Goal: Information Seeking & Learning: Learn about a topic

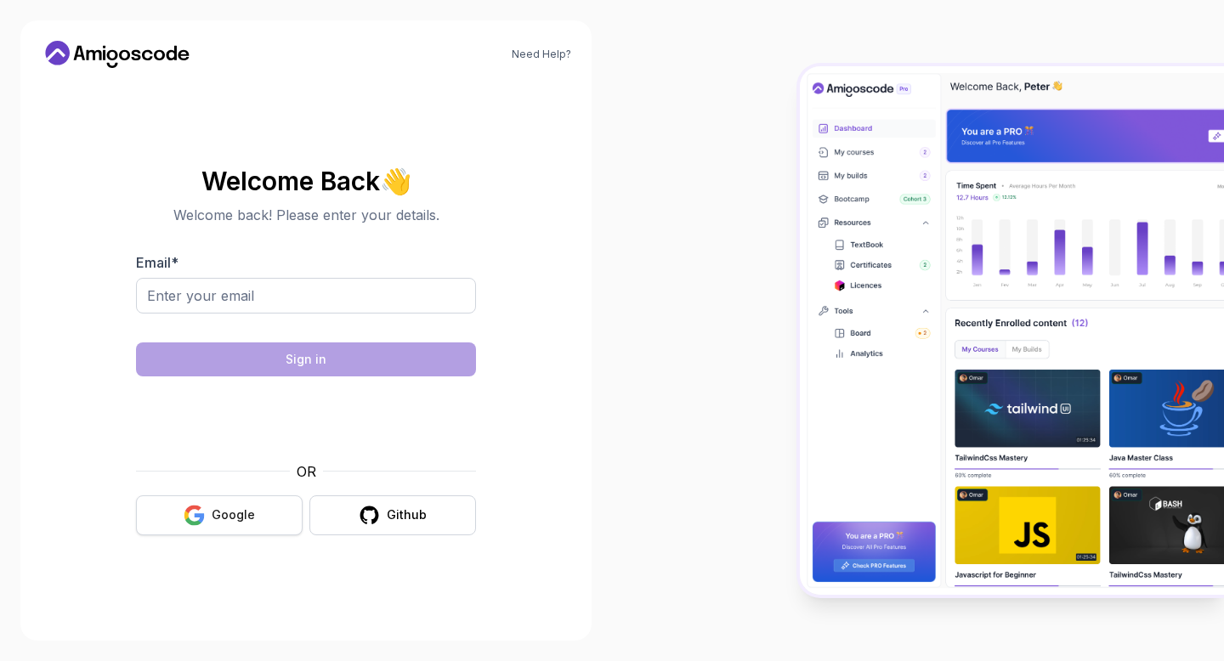
click at [223, 506] on button "Google" at bounding box center [219, 515] width 167 height 40
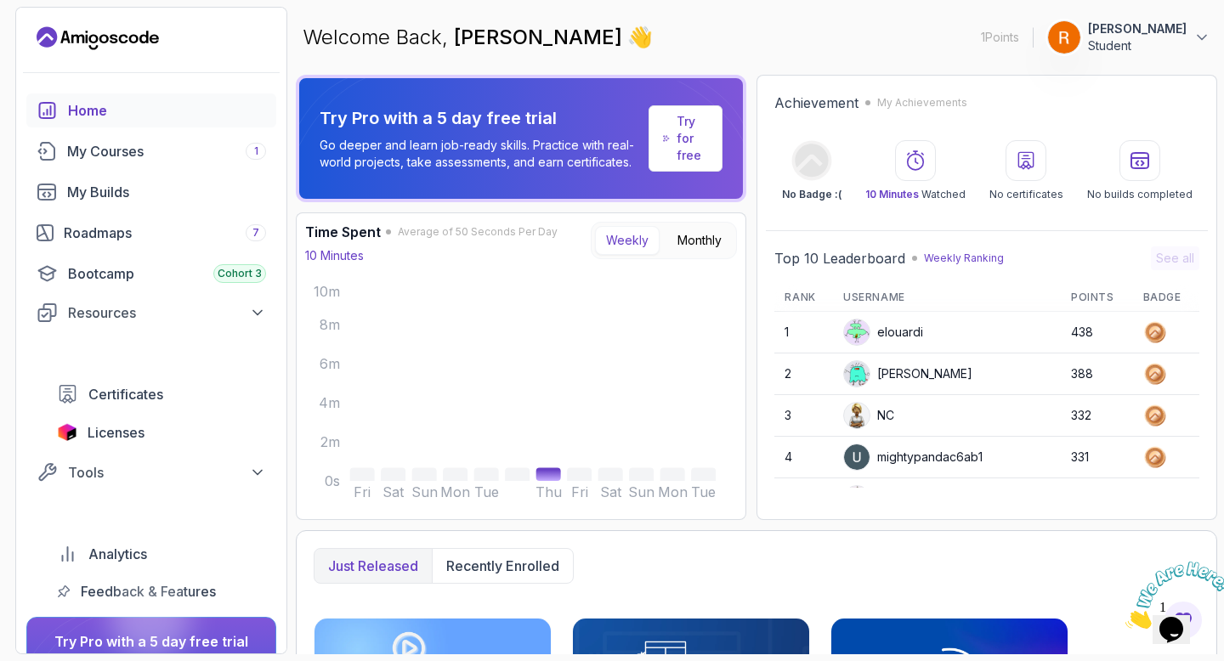
click at [1125, 617] on icon "Close" at bounding box center [1125, 624] width 0 height 14
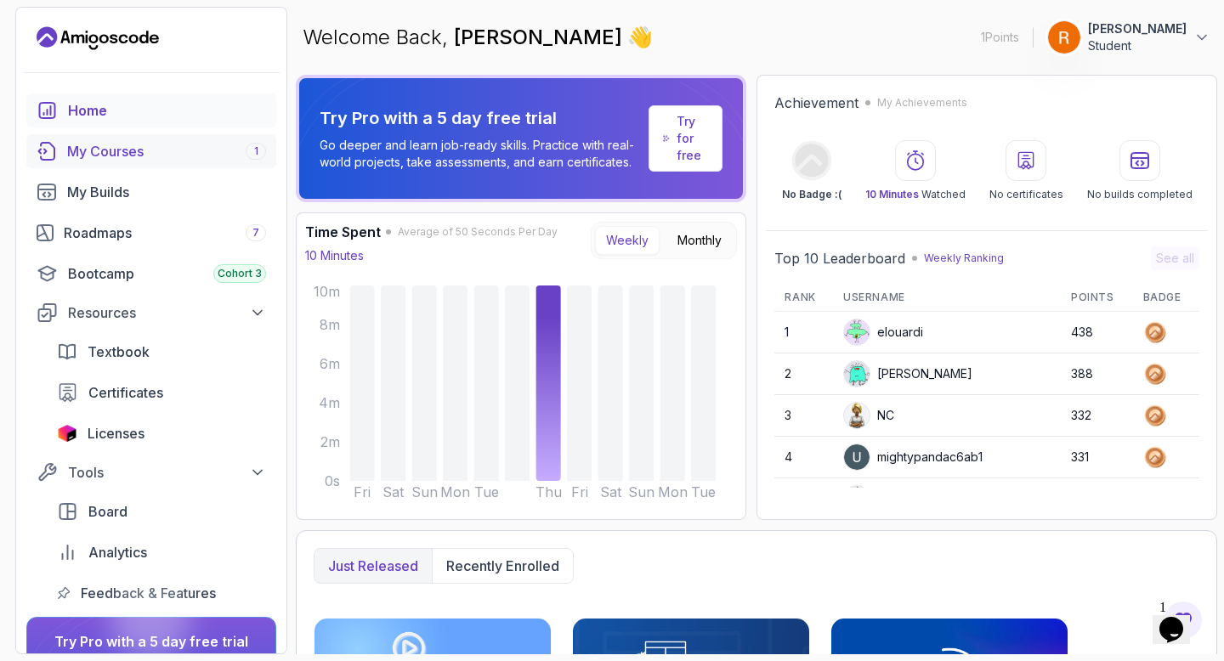
click at [256, 156] on span "1" at bounding box center [256, 151] width 4 height 14
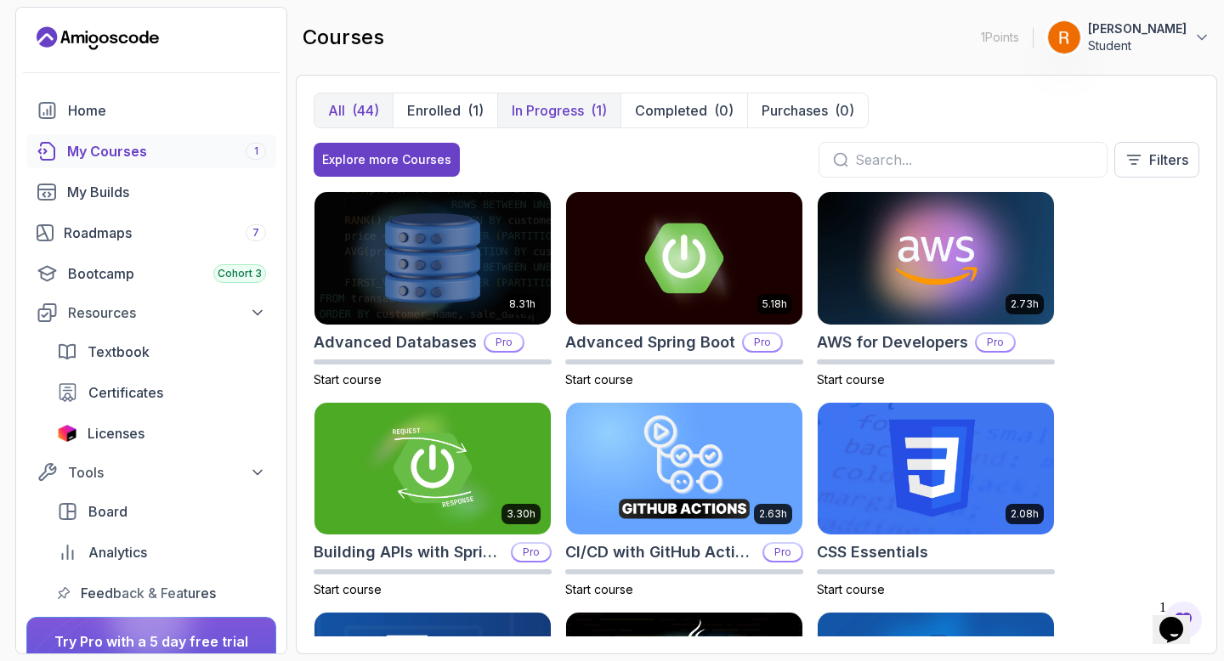
click at [553, 115] on p "In Progress" at bounding box center [548, 110] width 72 height 20
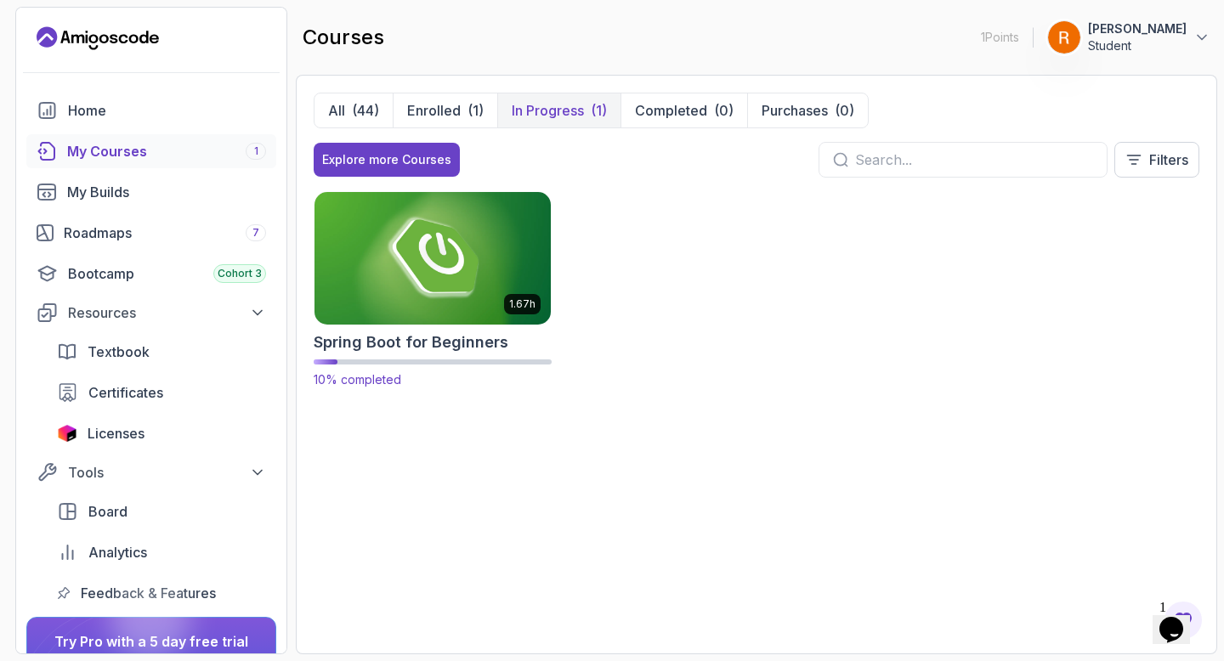
click at [461, 257] on img at bounding box center [432, 258] width 248 height 139
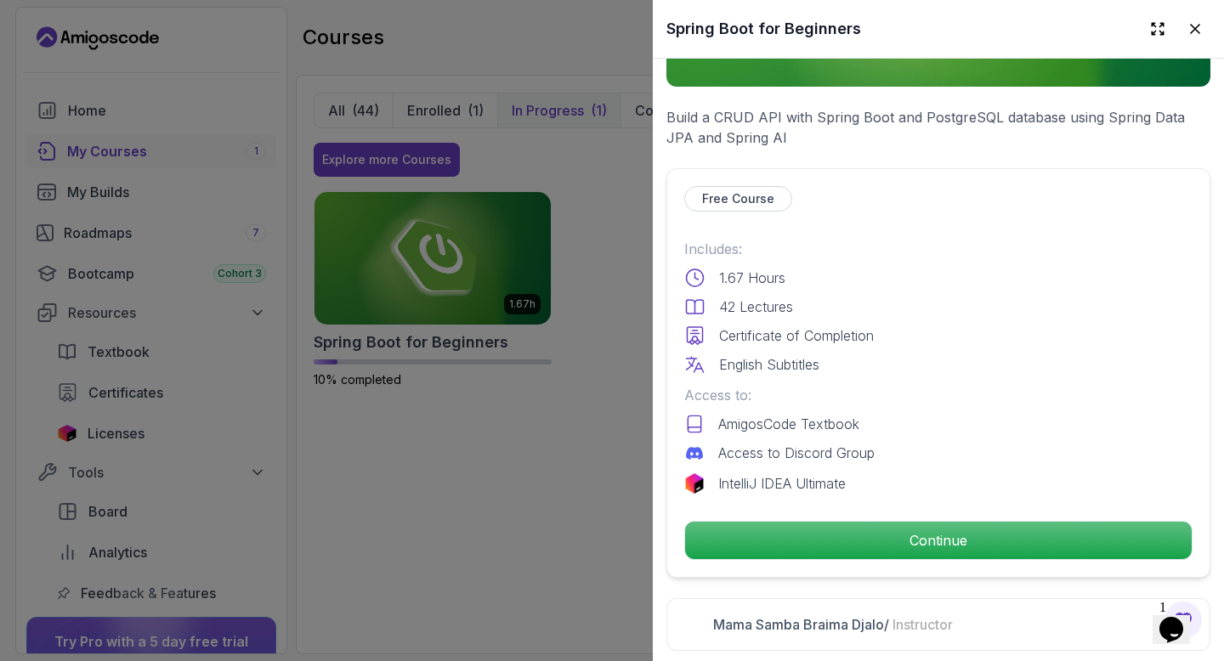
scroll to position [379, 0]
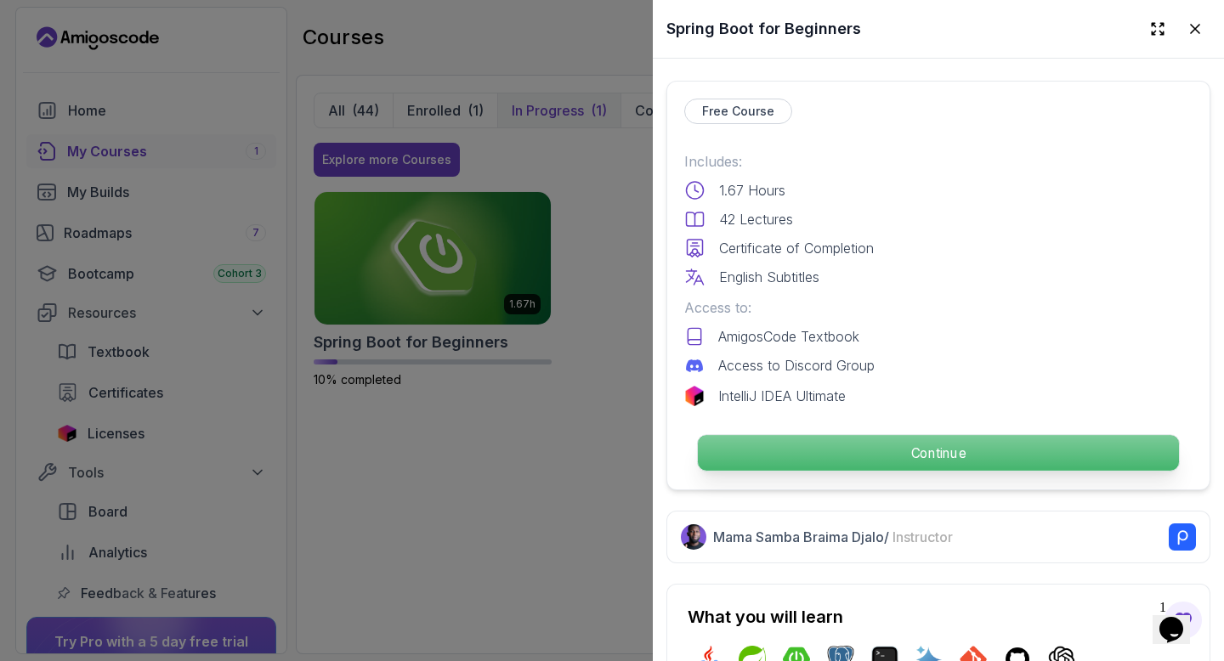
click at [917, 455] on p "Continue" at bounding box center [938, 453] width 481 height 36
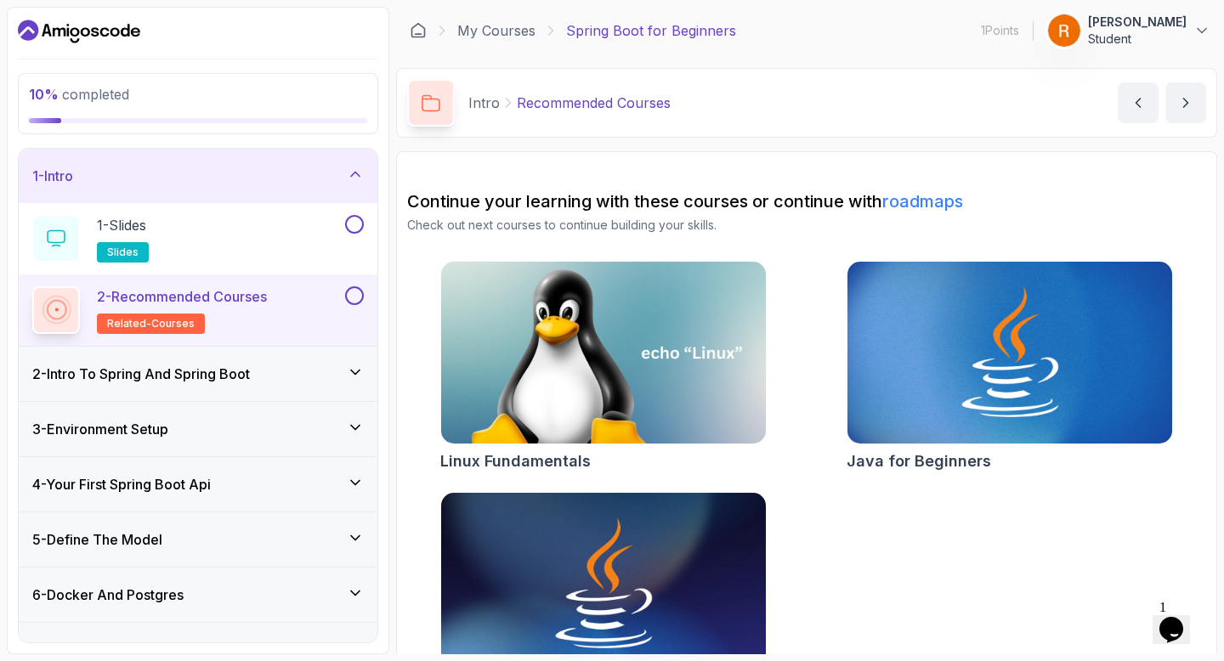
click at [342, 374] on div "2 - Intro To Spring And Spring Boot" at bounding box center [197, 374] width 331 height 20
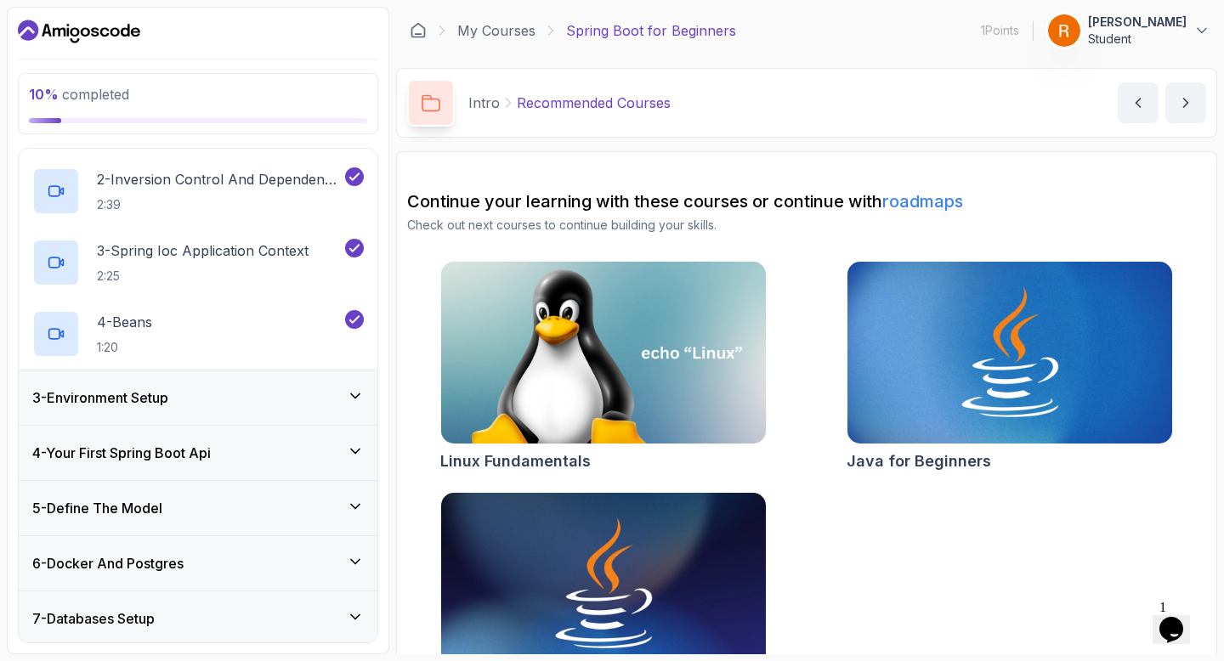
click at [337, 387] on div "3 - Environment Setup" at bounding box center [197, 397] width 331 height 20
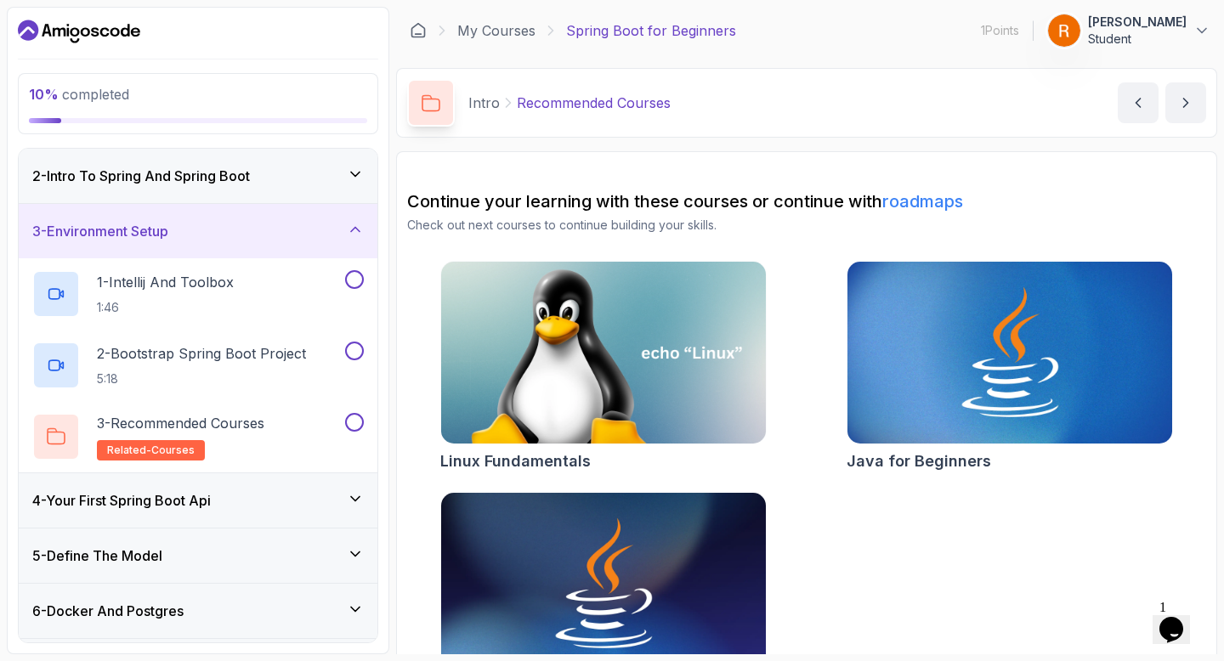
scroll to position [49, 0]
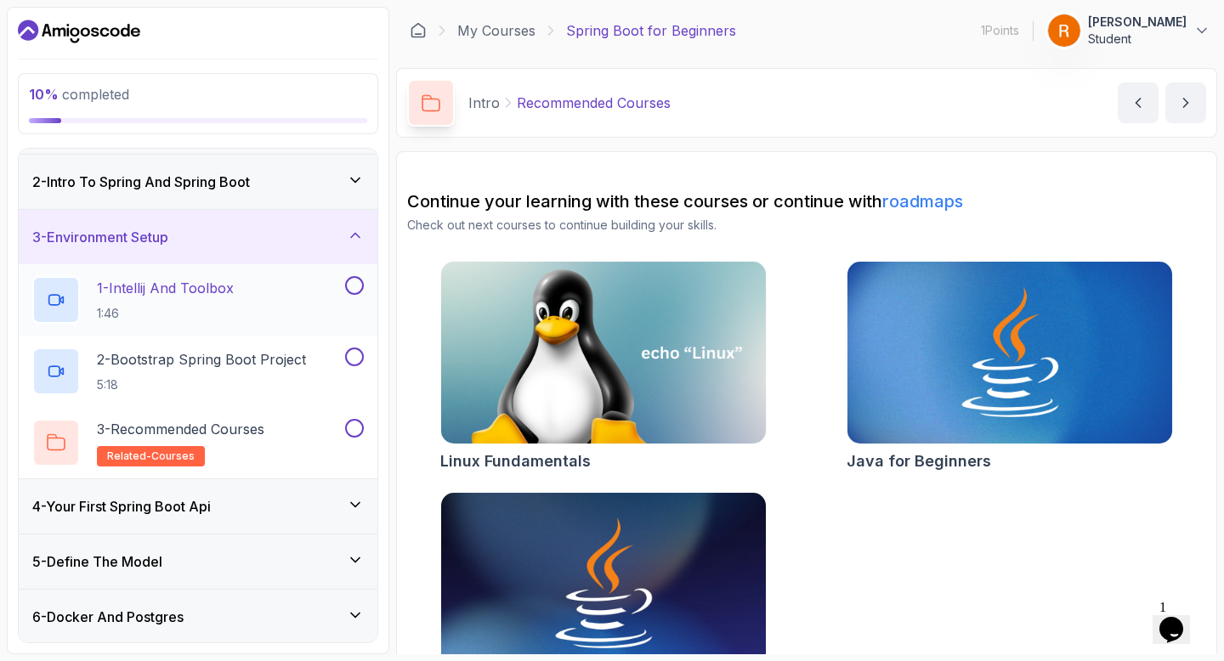
click at [335, 300] on div "1 - Intellij And Toolbox 1:46" at bounding box center [186, 300] width 309 height 48
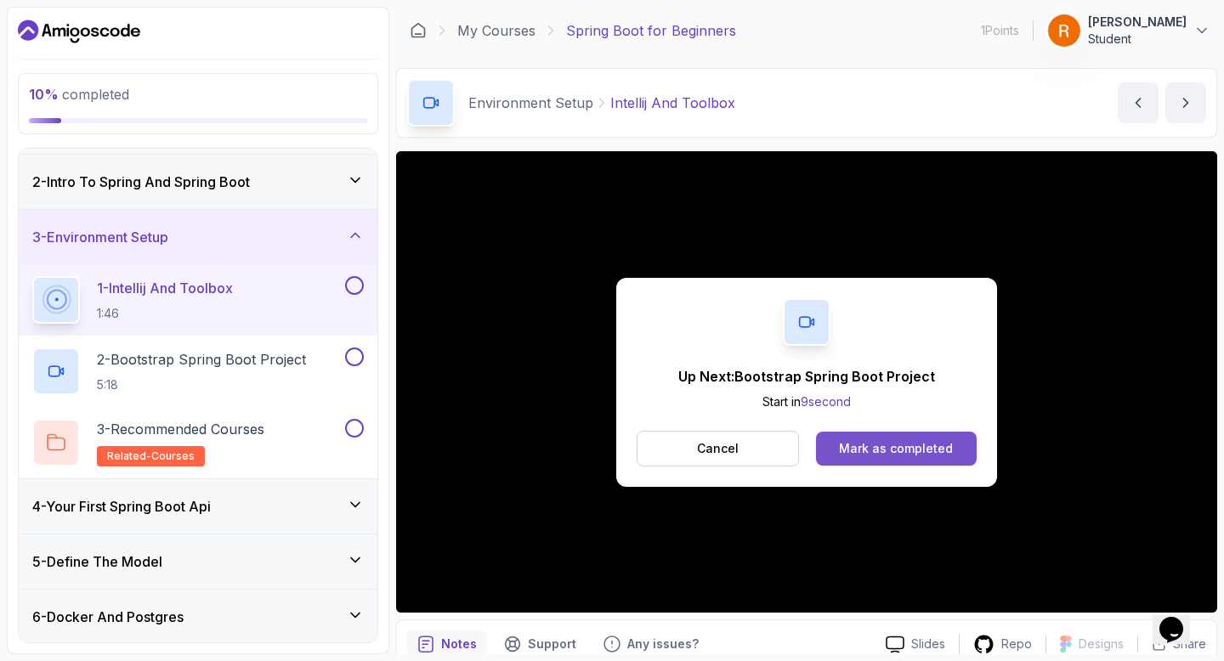
click at [857, 455] on div "Mark as completed" at bounding box center [896, 448] width 114 height 17
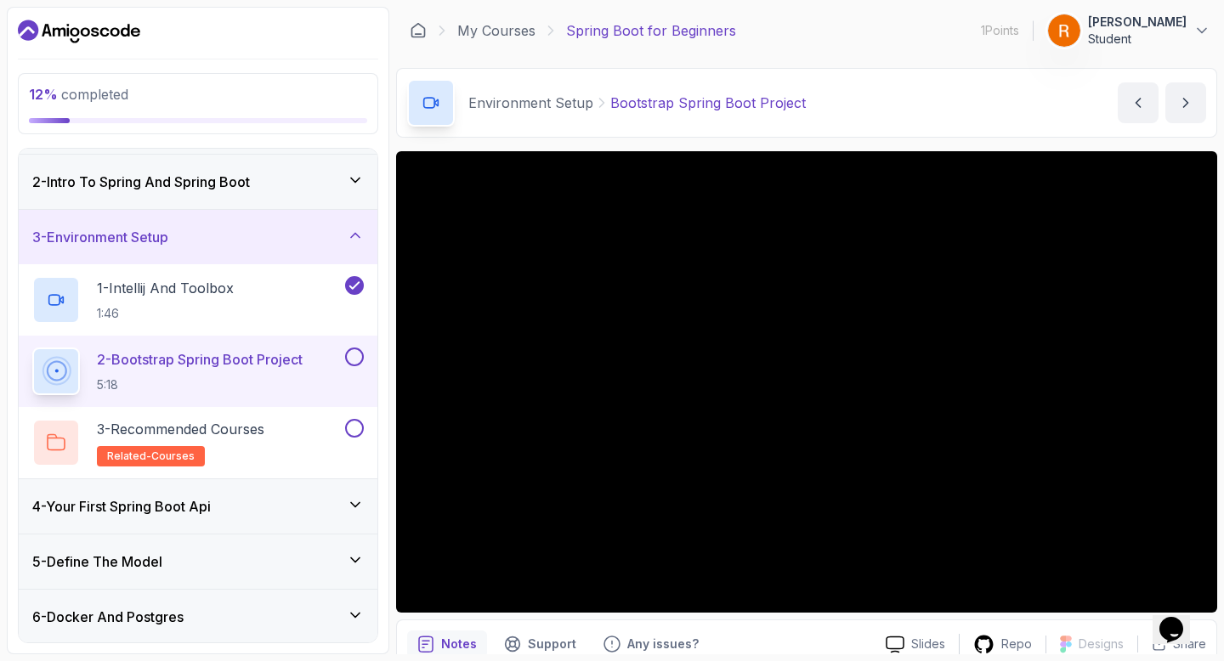
scroll to position [76, 0]
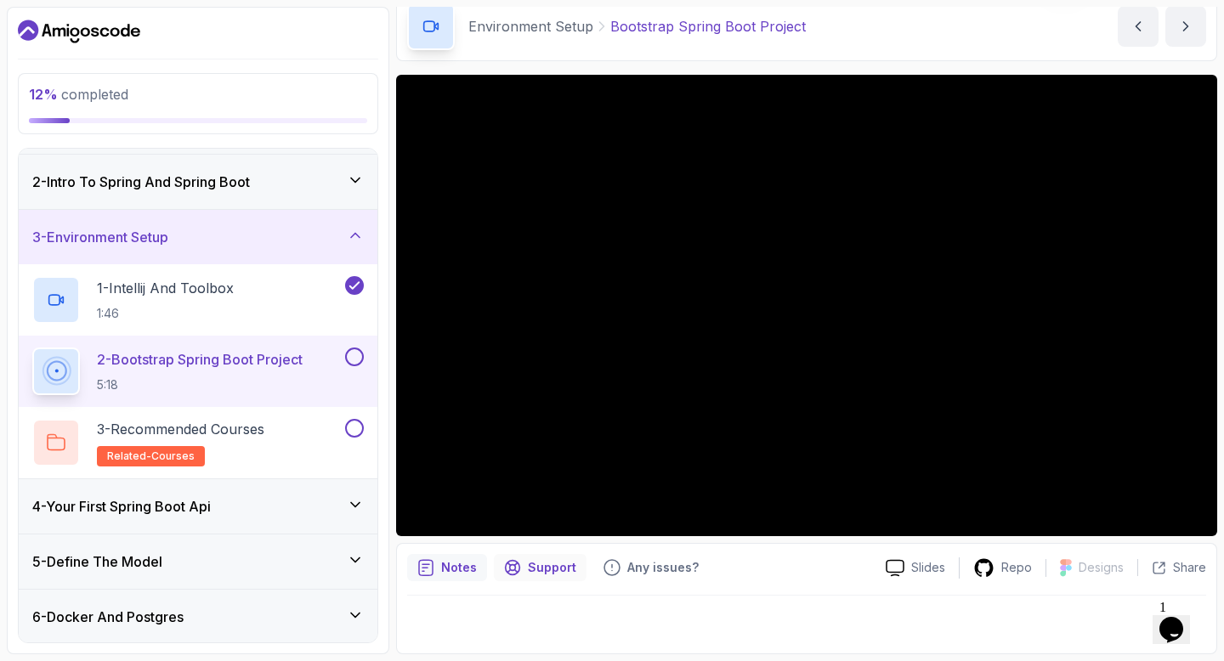
click at [554, 575] on p "Support" at bounding box center [552, 567] width 48 height 17
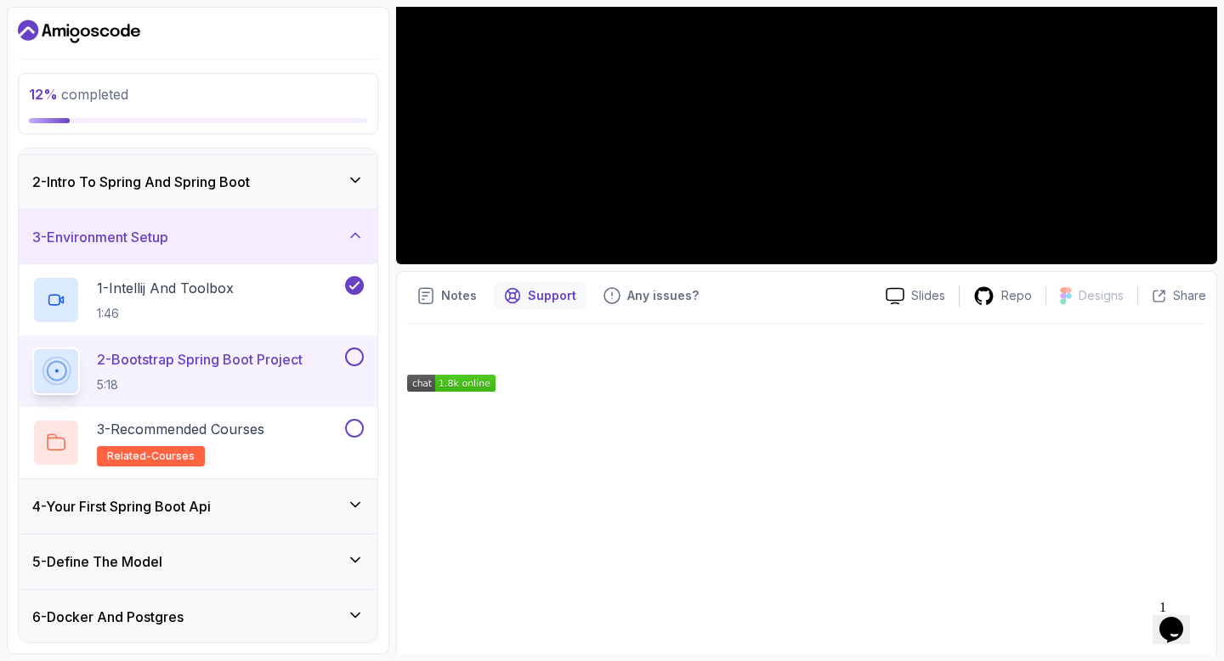
scroll to position [403, 0]
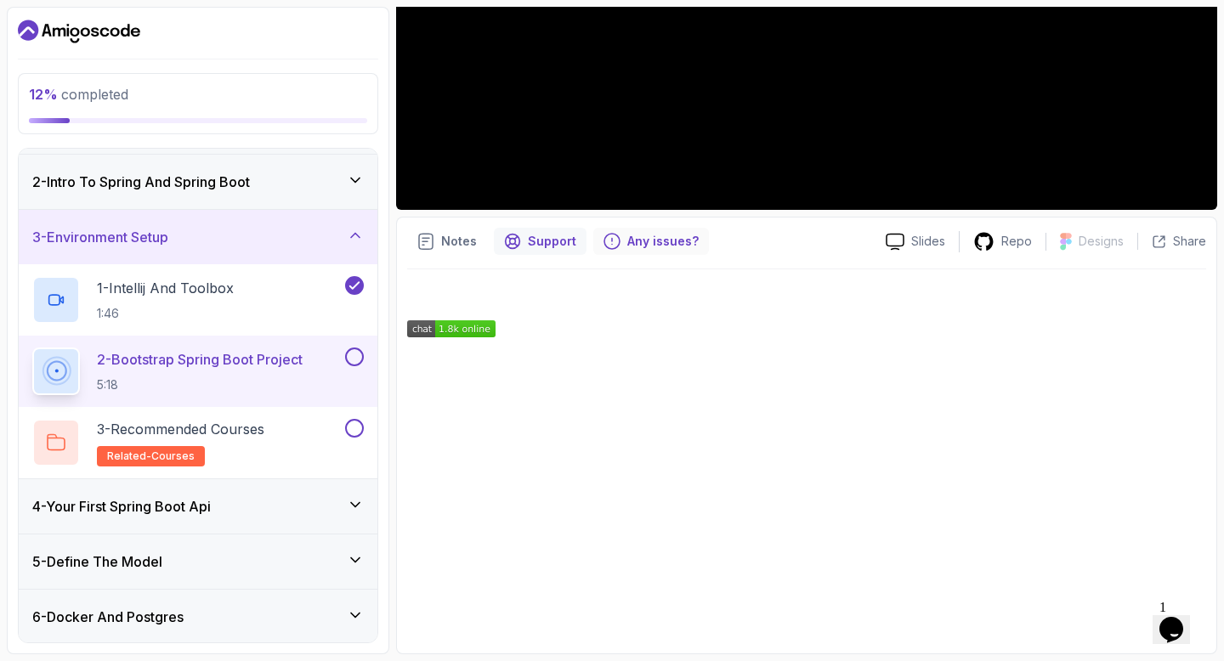
click at [647, 252] on div "Any issues?" at bounding box center [651, 241] width 116 height 27
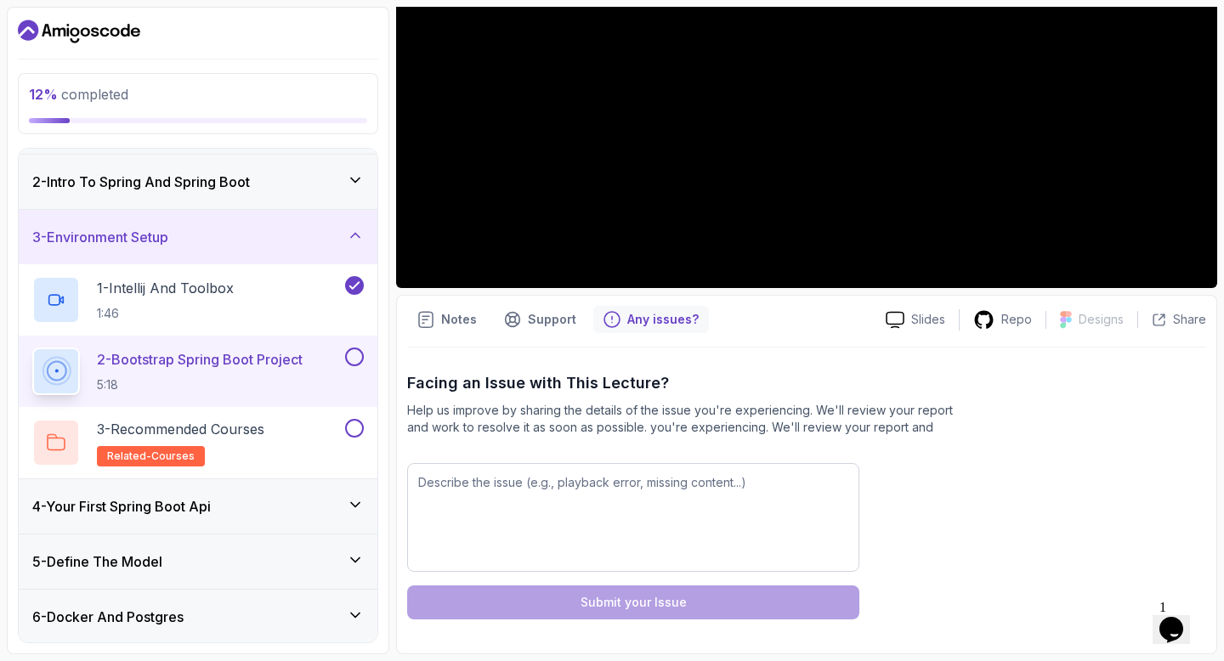
scroll to position [325, 0]
click at [542, 320] on p "Support" at bounding box center [552, 319] width 48 height 17
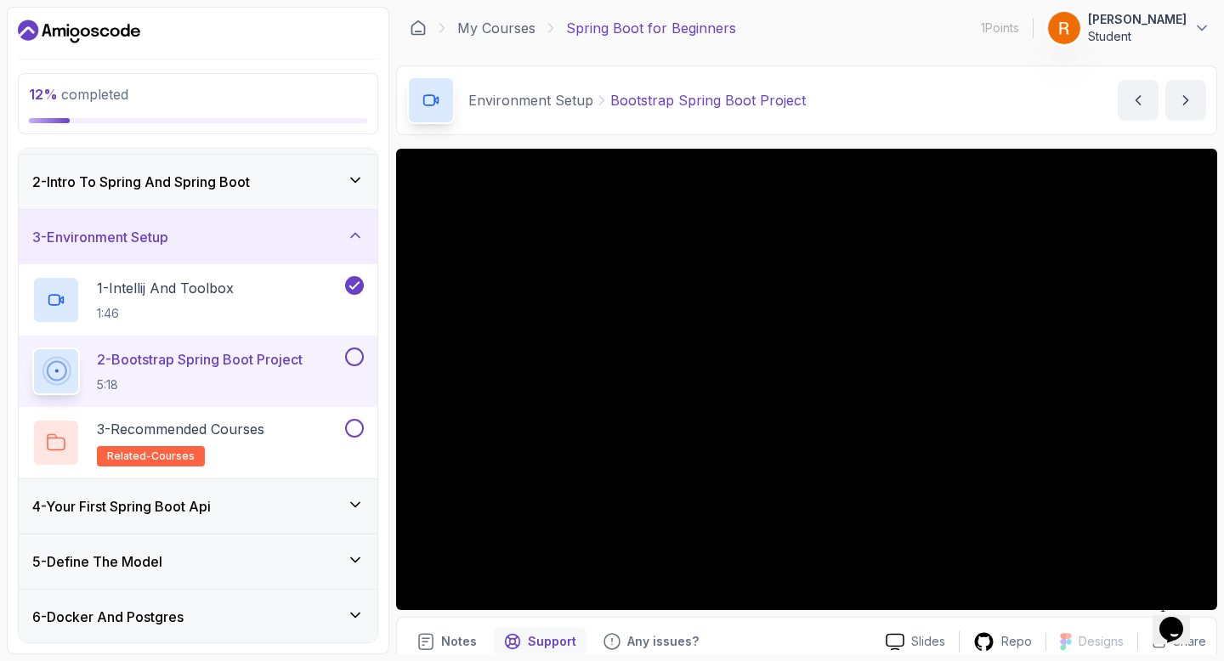
scroll to position [2, 0]
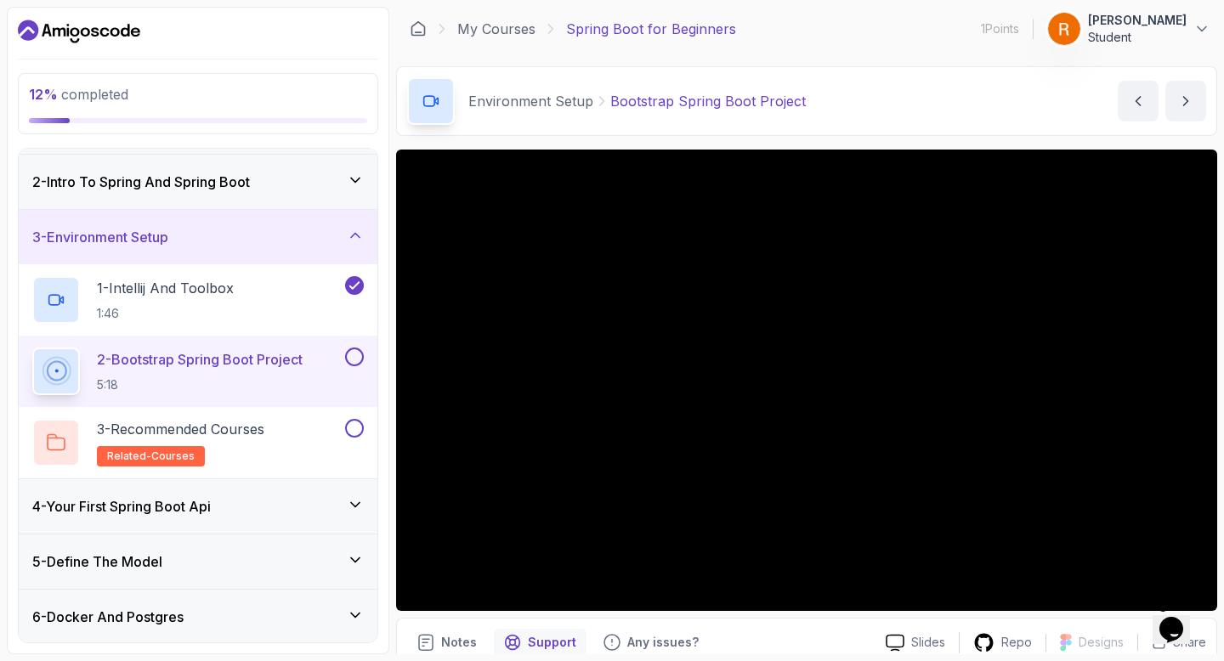
click at [494, 629] on button "Support" at bounding box center [540, 642] width 93 height 27
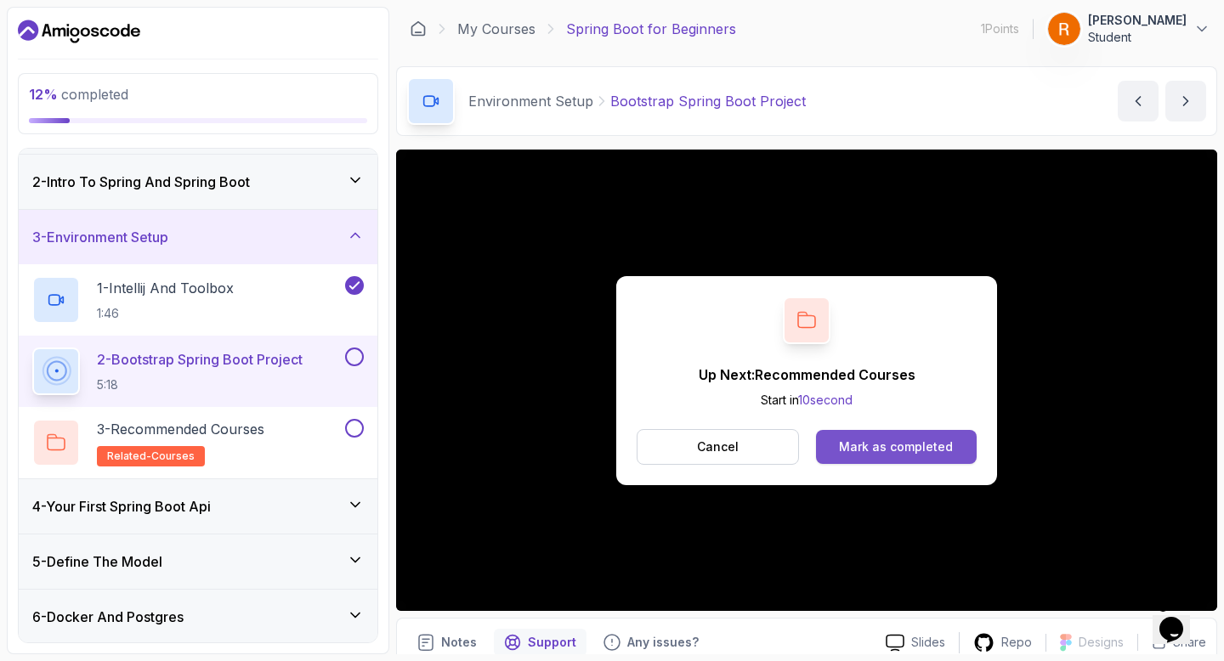
click at [919, 444] on div "Mark as completed" at bounding box center [896, 446] width 114 height 17
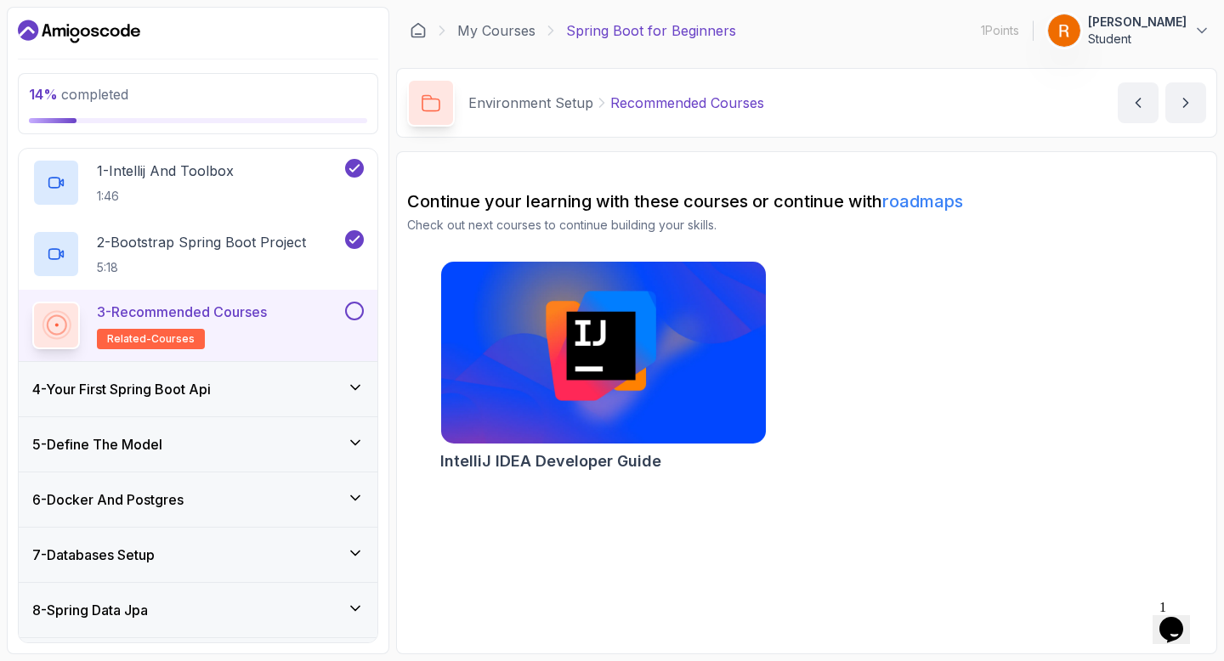
scroll to position [169, 0]
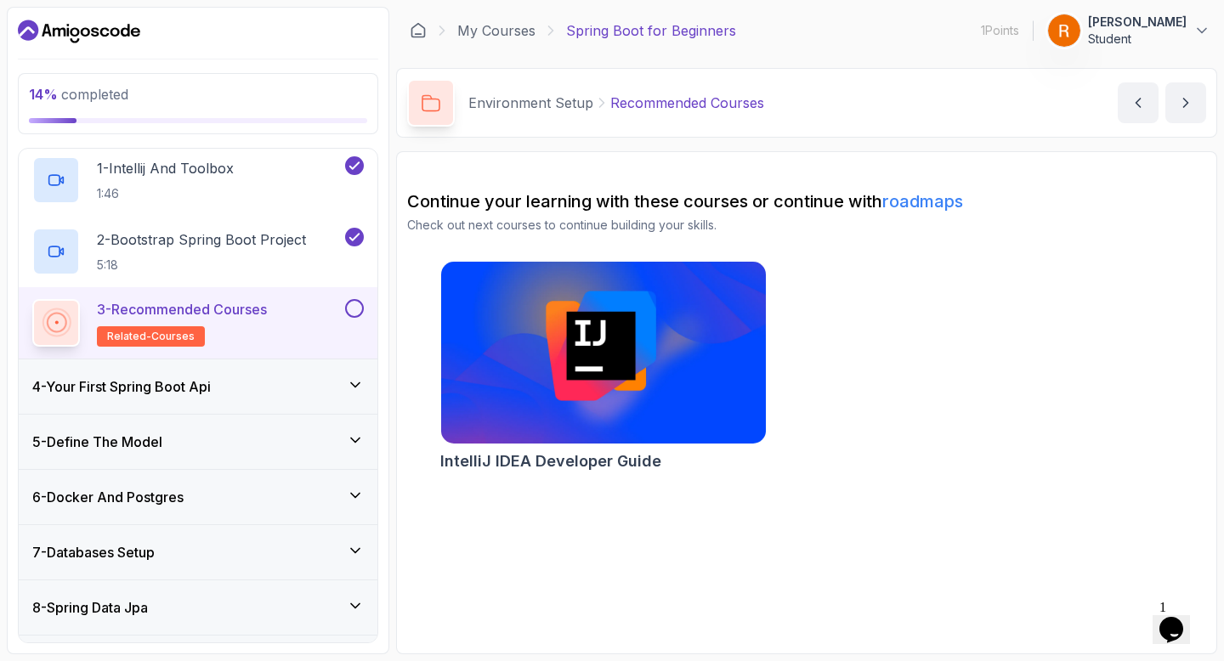
click at [195, 376] on h3 "4 - Your First Spring Boot Api" at bounding box center [121, 386] width 178 height 20
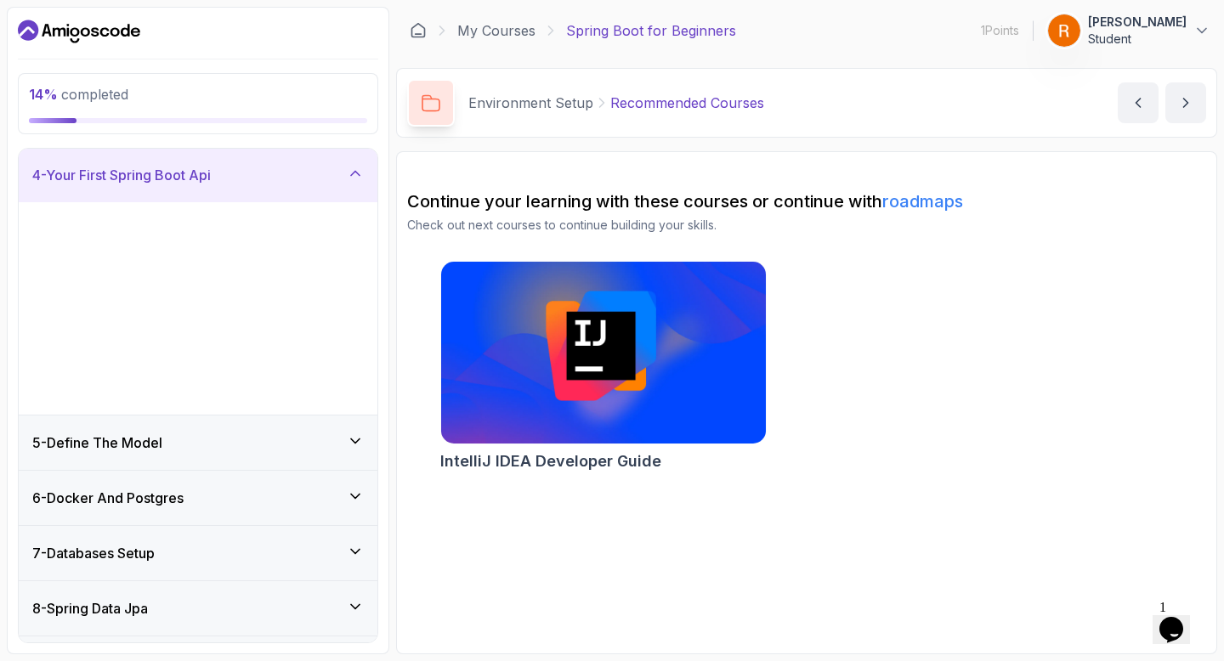
scroll to position [167, 0]
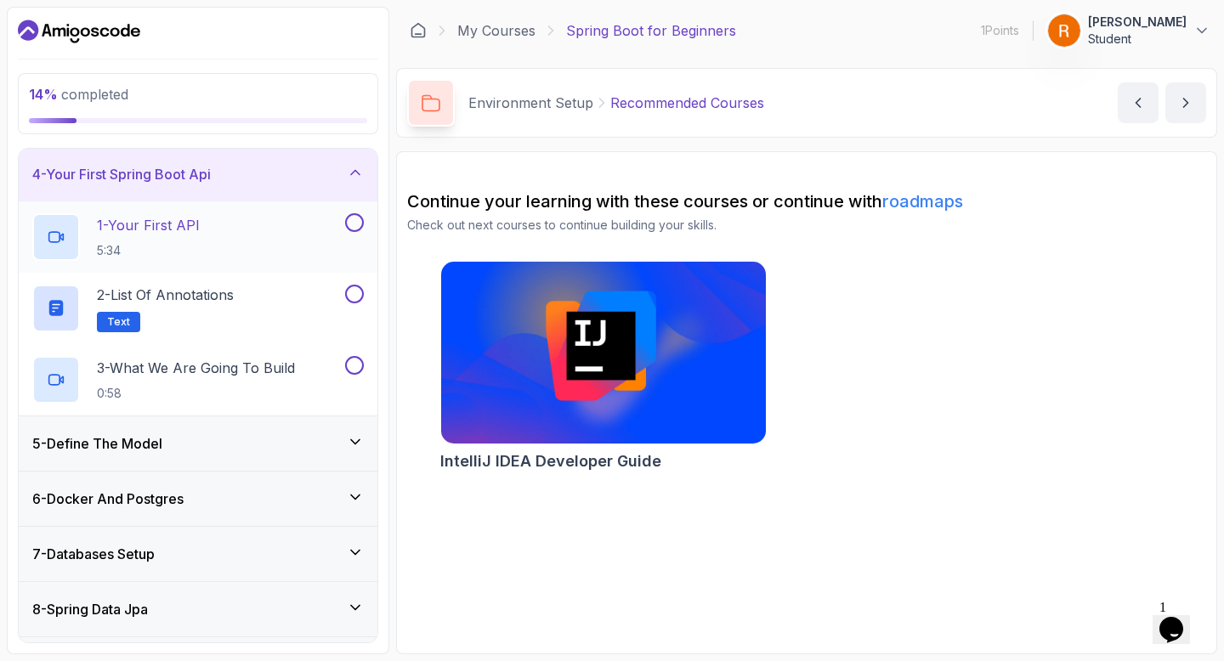
click at [280, 231] on div "1 - Your First API 5:34" at bounding box center [186, 237] width 309 height 48
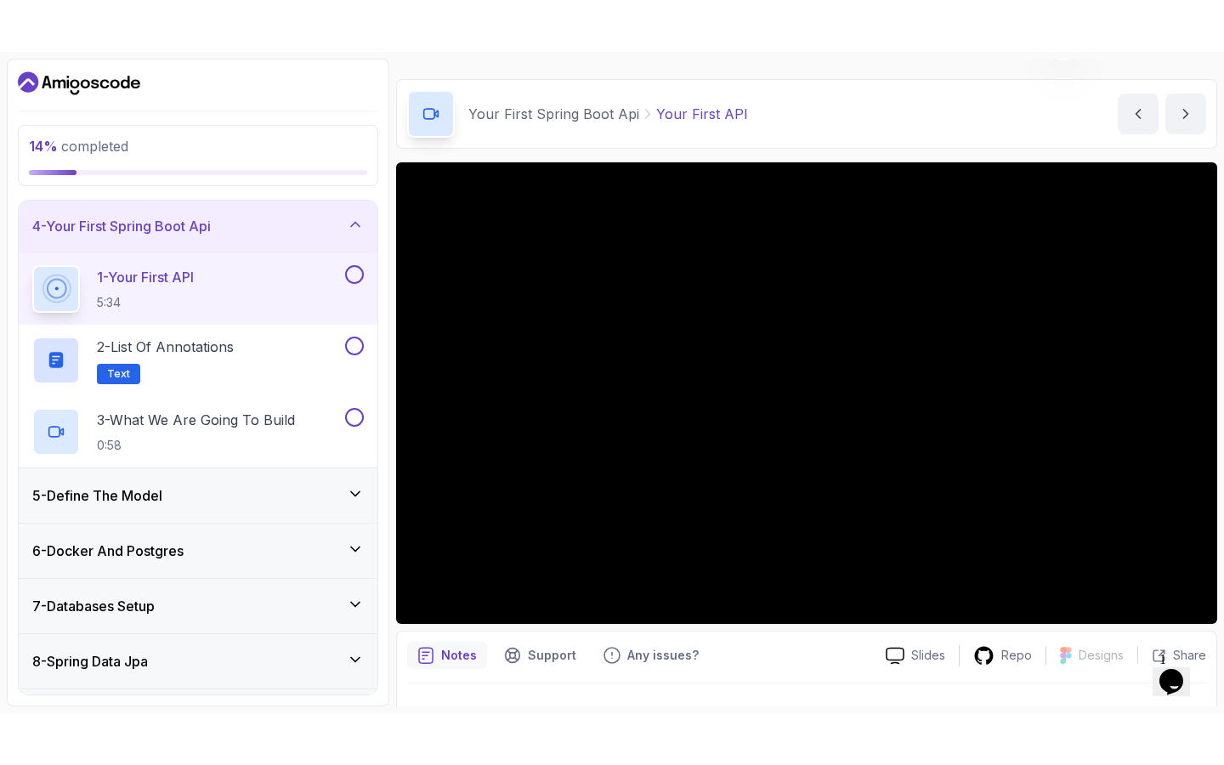
scroll to position [70, 0]
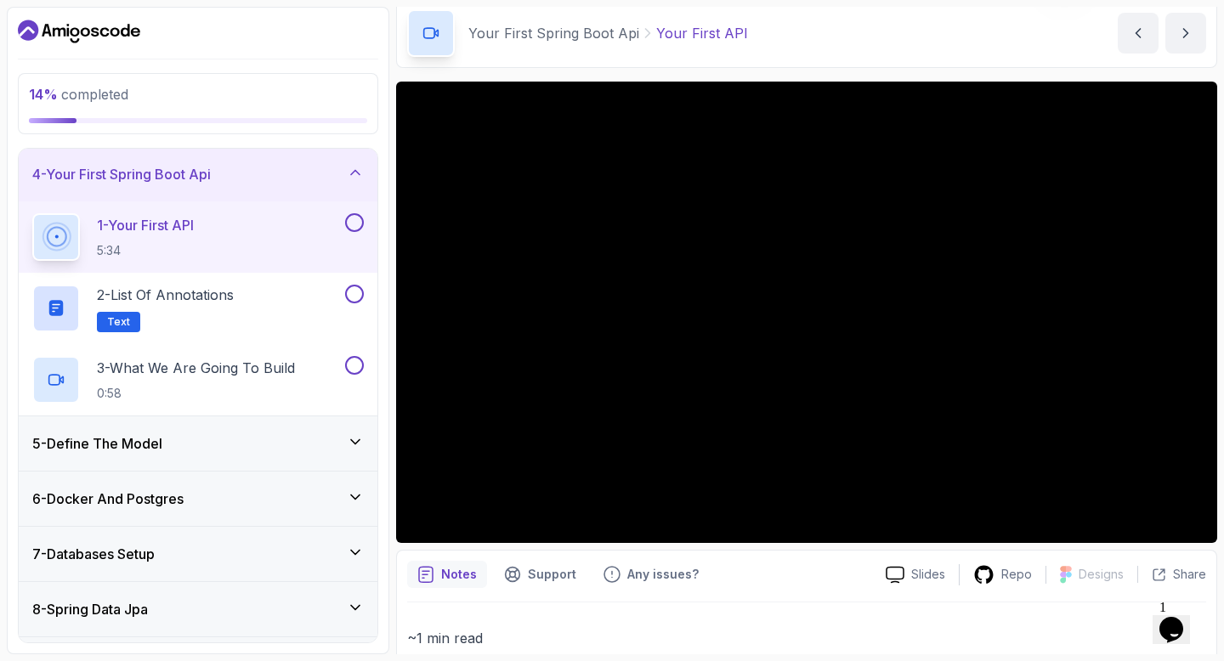
click at [944, 626] on p "~1 min read" at bounding box center [806, 638] width 799 height 24
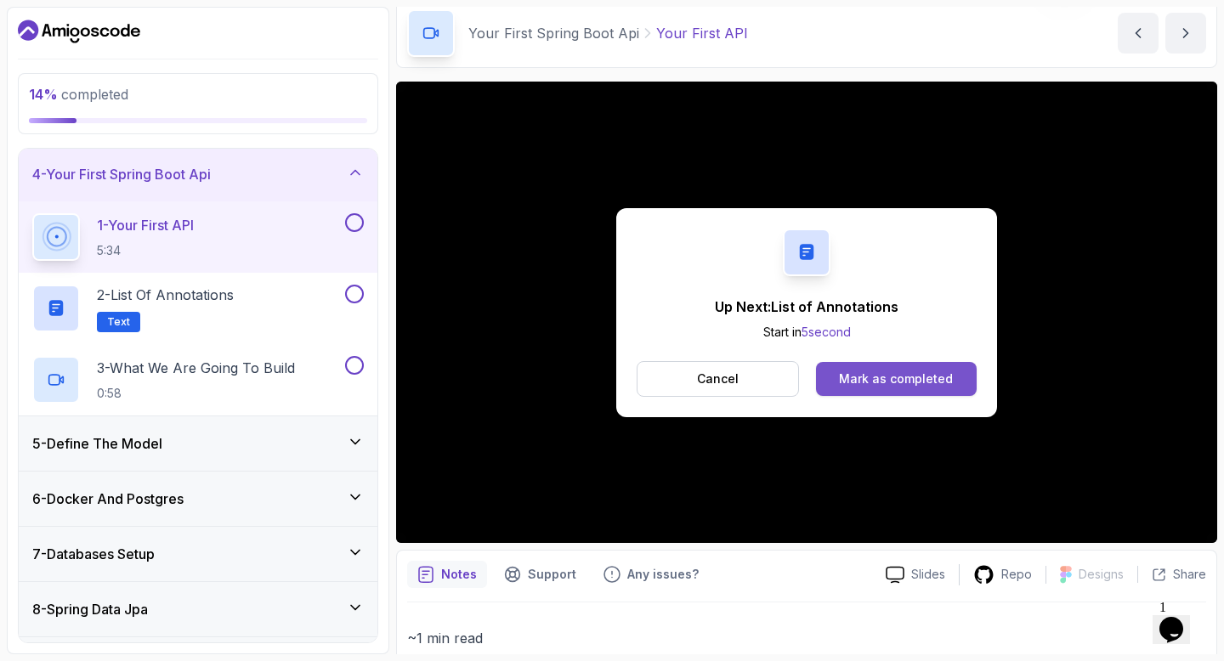
click at [914, 371] on div "Mark as completed" at bounding box center [896, 379] width 114 height 17
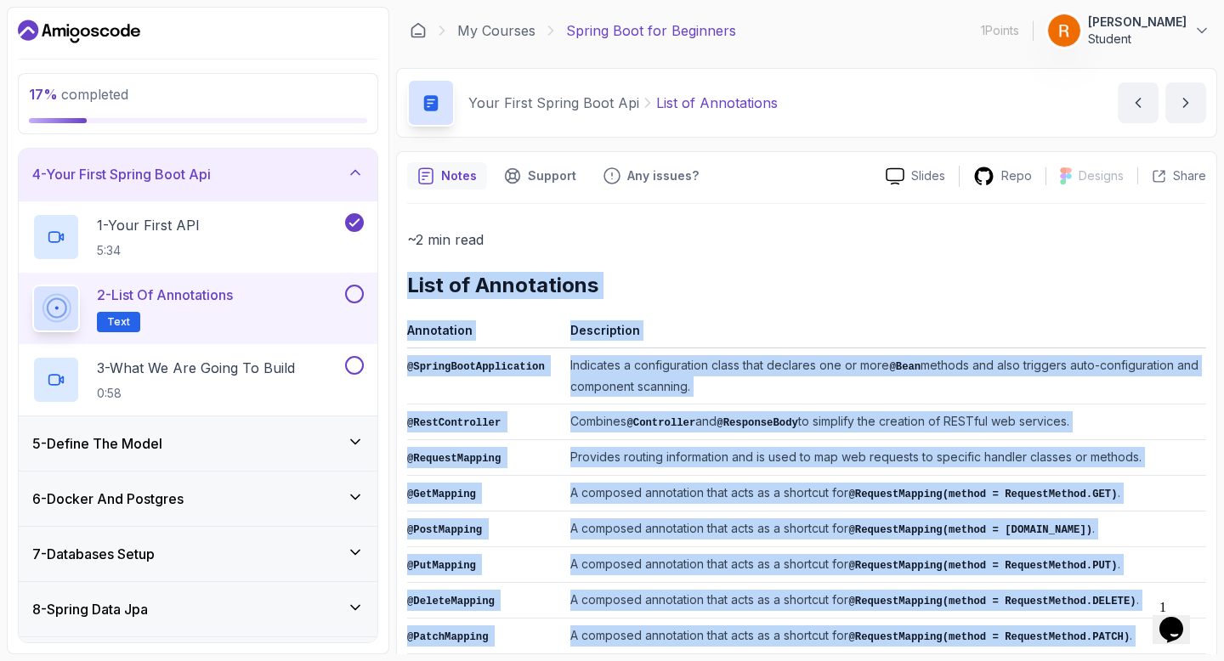
drag, startPoint x: 880, startPoint y: 599, endPoint x: 404, endPoint y: 284, distance: 571.5
click at [404, 284] on div "Notes Support Any issues? Slides Repo Designs Design not available Share ~2 min…" at bounding box center [806, 610] width 821 height 918
copy div "List of Annotations Annotation Description @SpringBootApplication Indicates a c…"
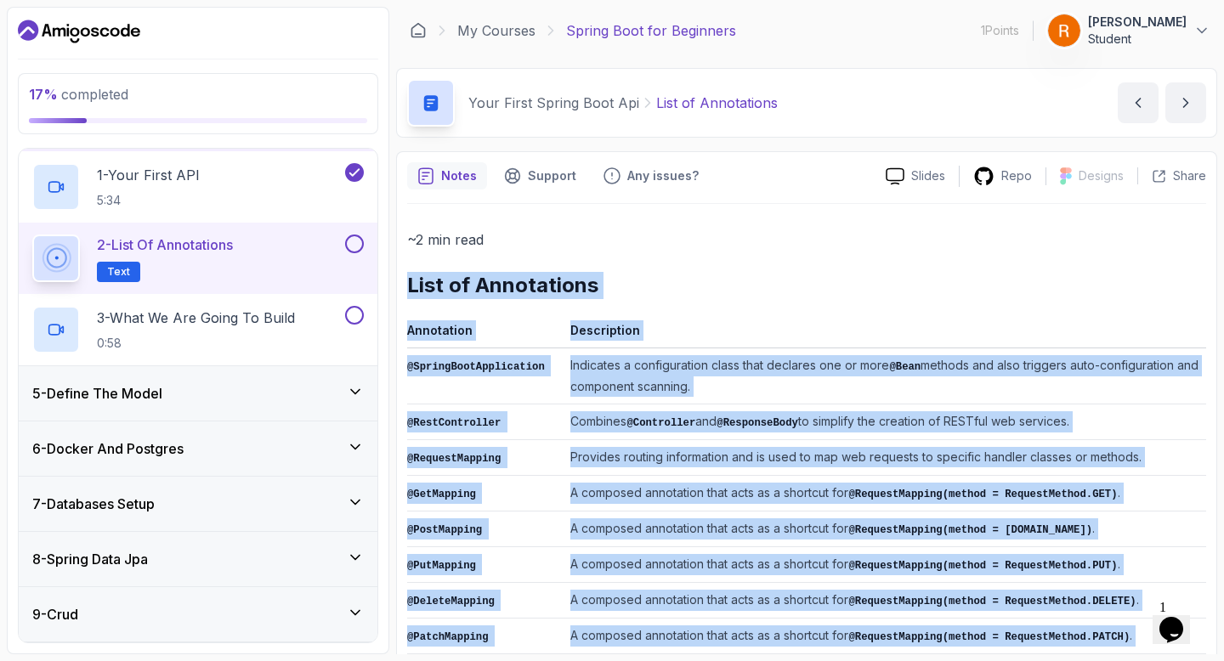
click at [351, 247] on button at bounding box center [354, 244] width 19 height 19
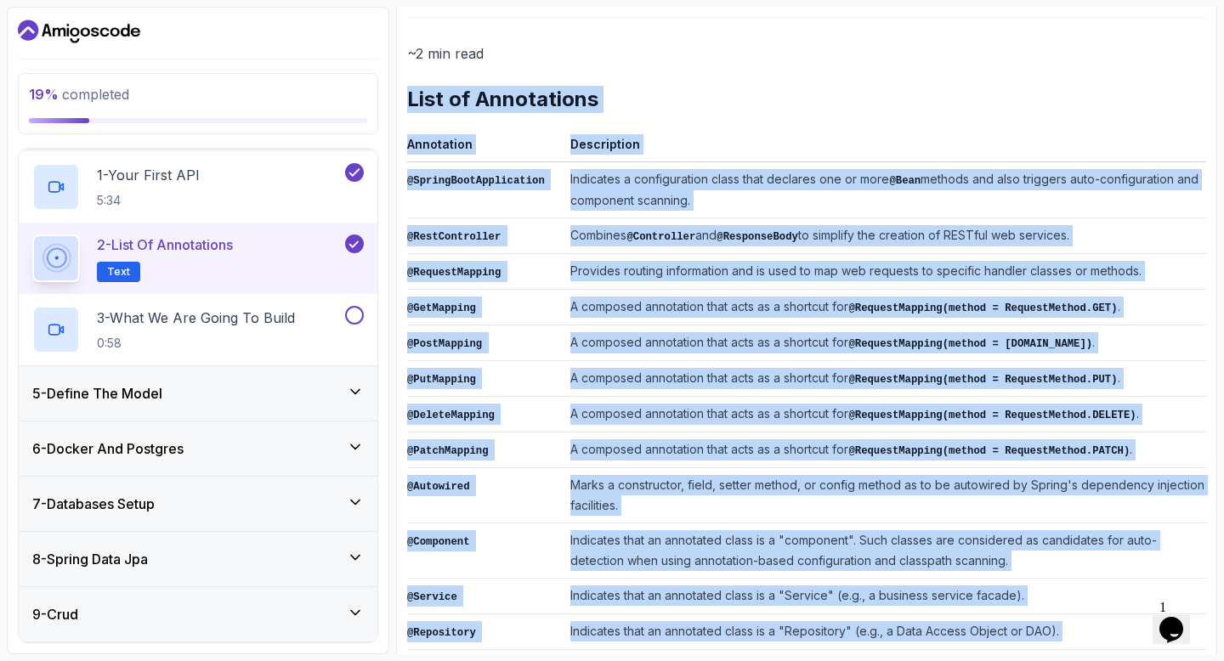
scroll to position [402, 0]
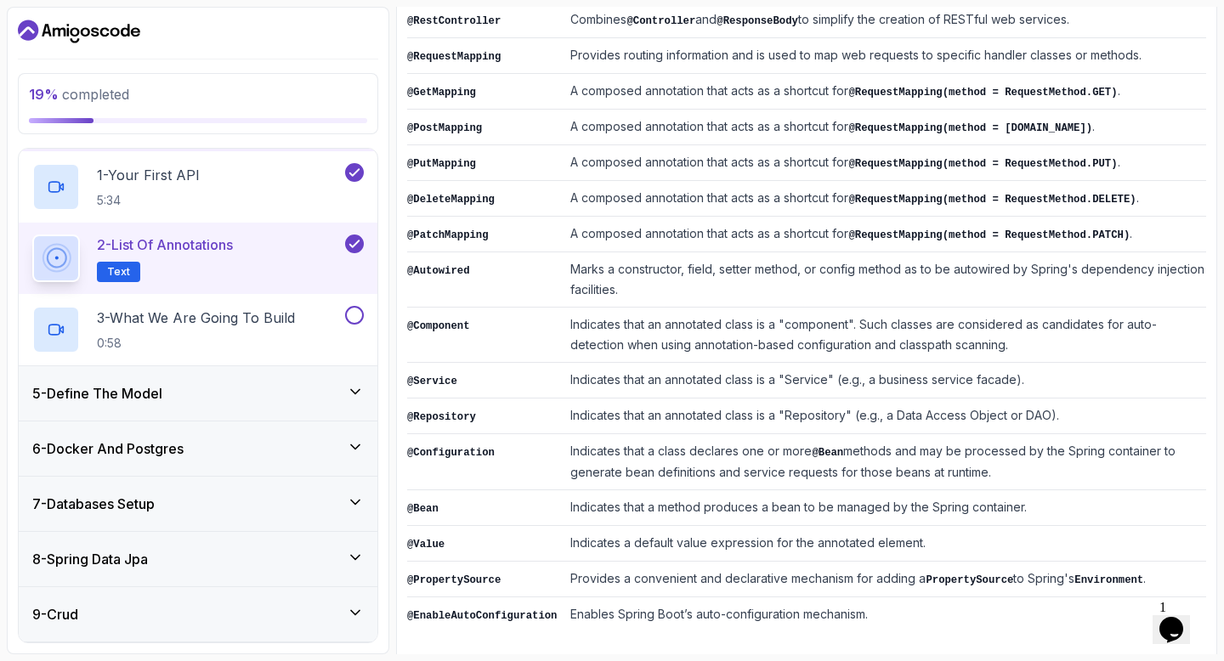
click at [1145, 499] on td "Indicates that a method produces a bean to be managed by the Spring container." at bounding box center [884, 508] width 642 height 36
click at [345, 320] on div at bounding box center [353, 315] width 22 height 19
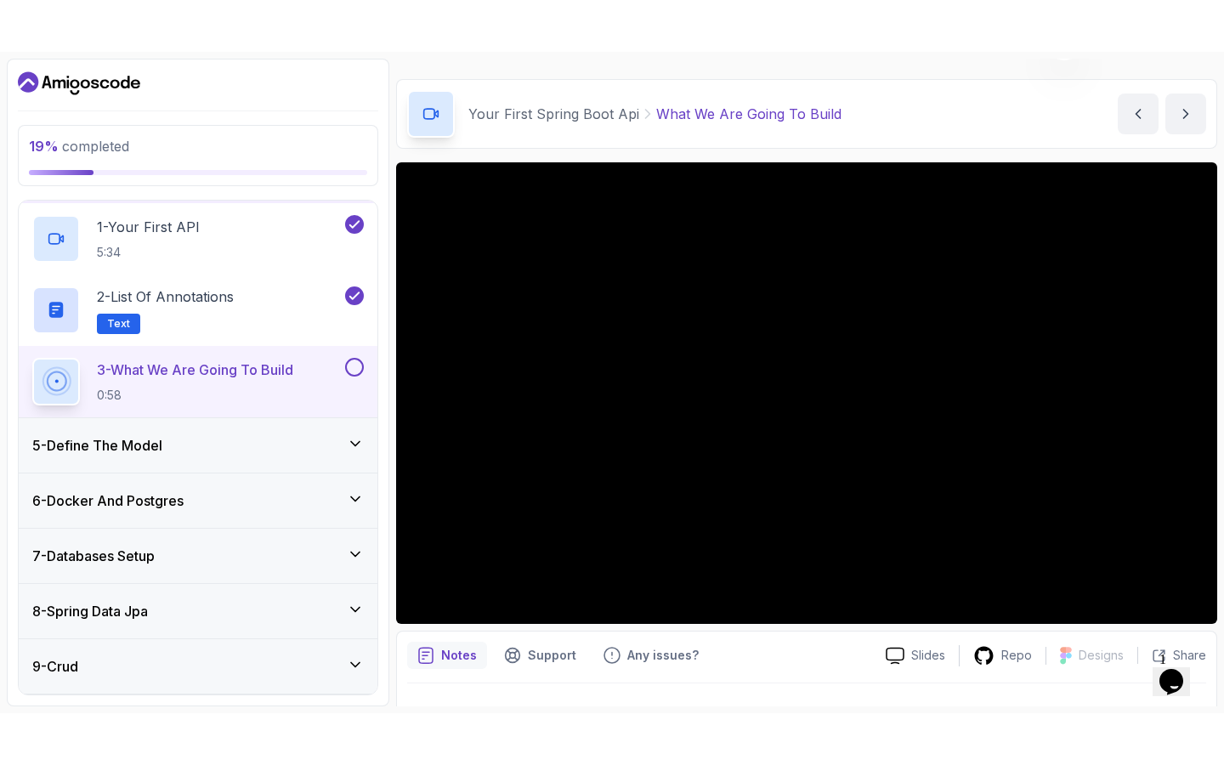
scroll to position [76, 0]
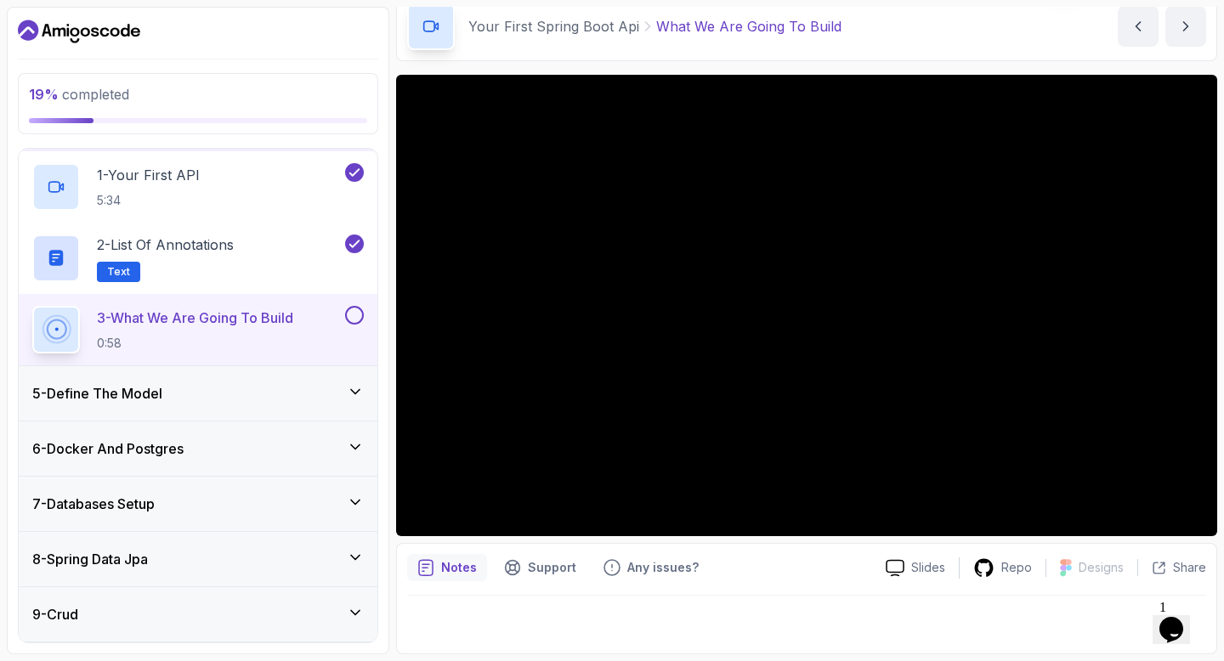
click at [32, 306] on button "3 - What We Are Going To Build 0:58" at bounding box center [197, 330] width 331 height 48
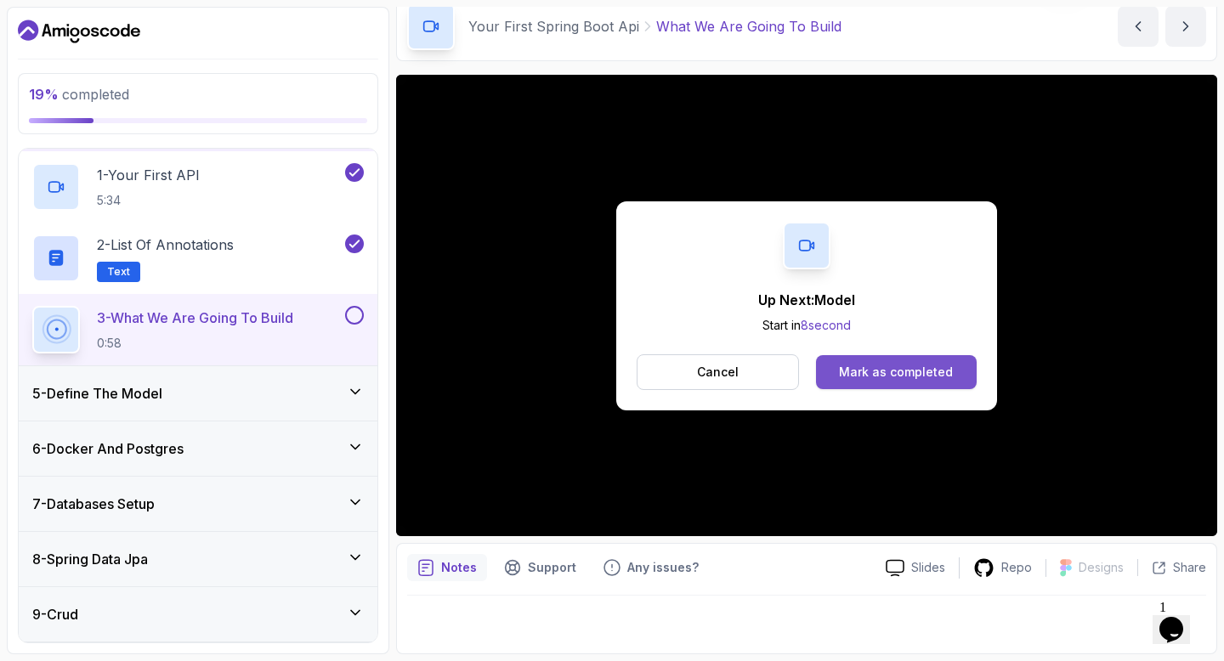
click at [927, 371] on div "Mark as completed" at bounding box center [896, 372] width 114 height 17
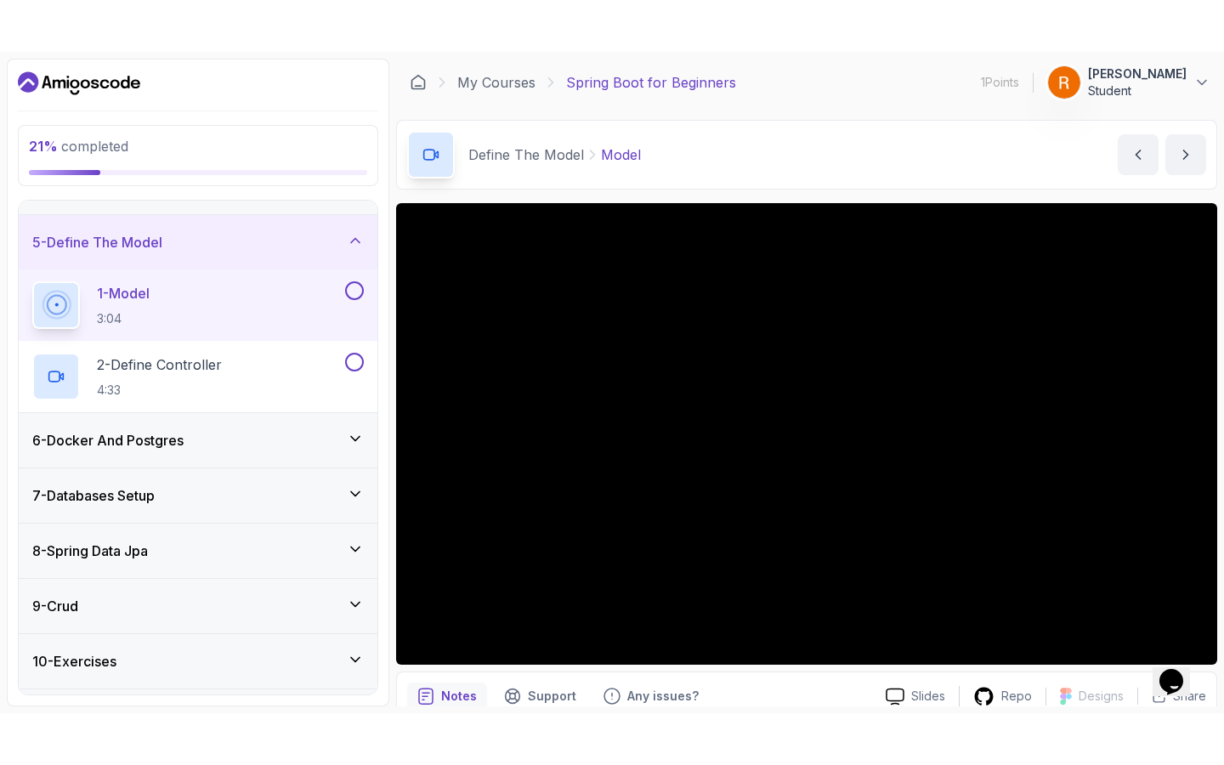
scroll to position [218, 0]
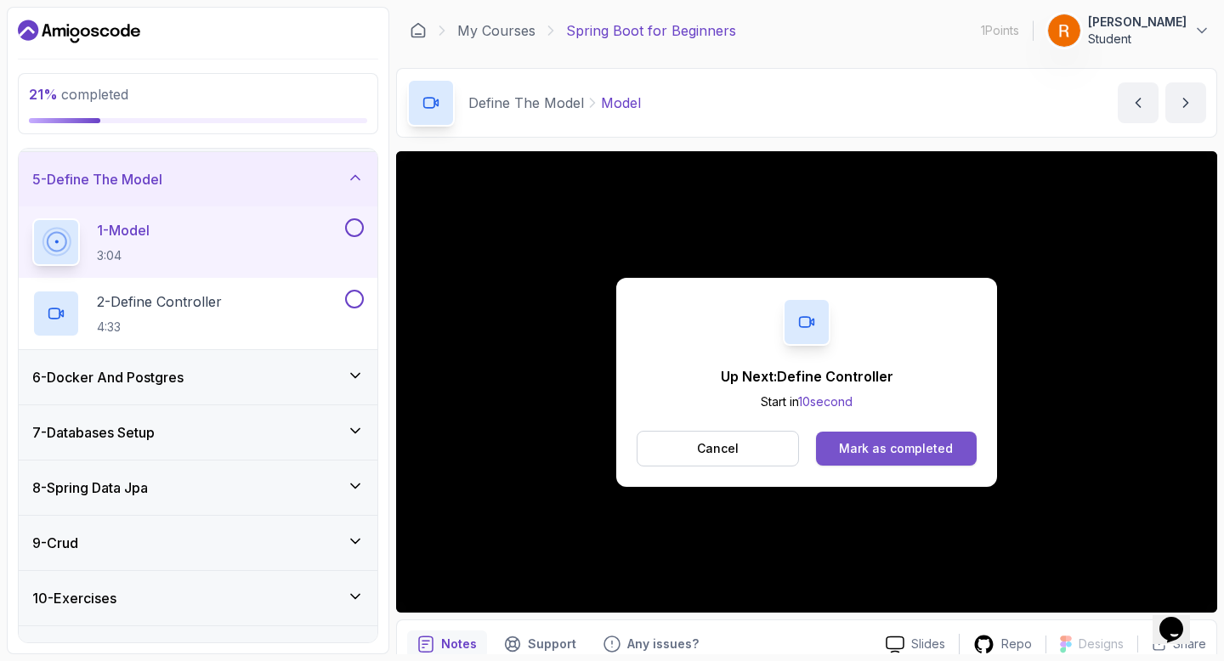
click at [863, 457] on button "Mark as completed" at bounding box center [896, 449] width 161 height 34
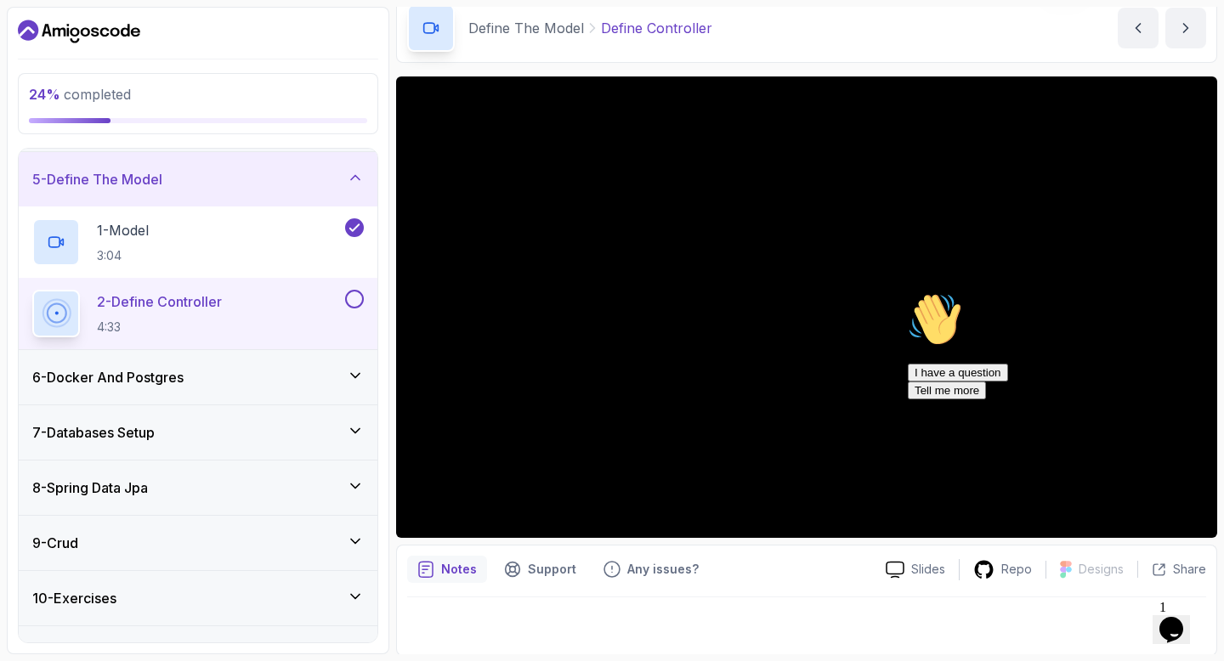
scroll to position [76, 0]
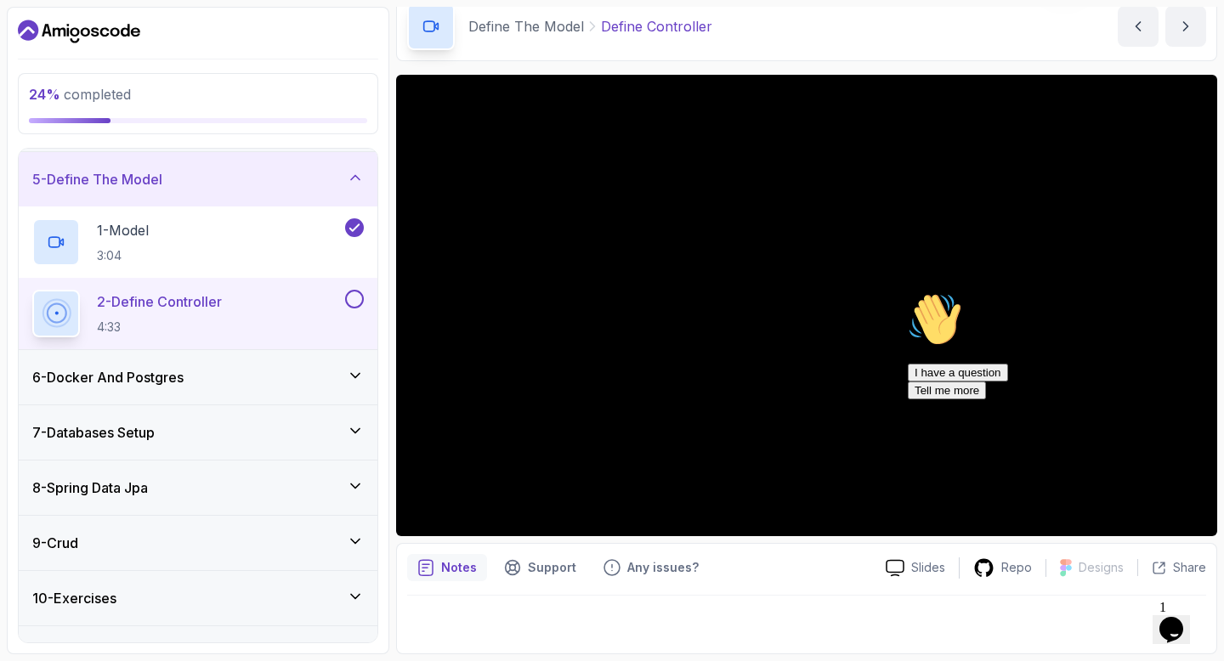
click at [908, 292] on icon "Chat attention grabber" at bounding box center [908, 292] width 0 height 0
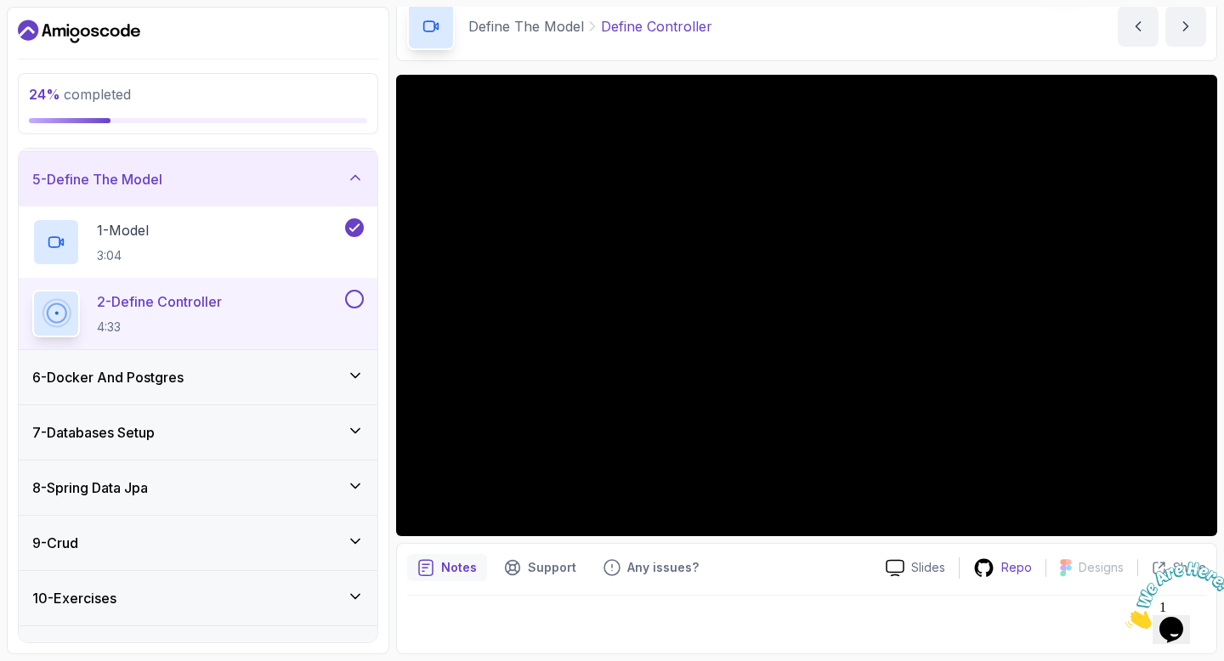
click at [1003, 574] on p "Repo" at bounding box center [1016, 567] width 31 height 17
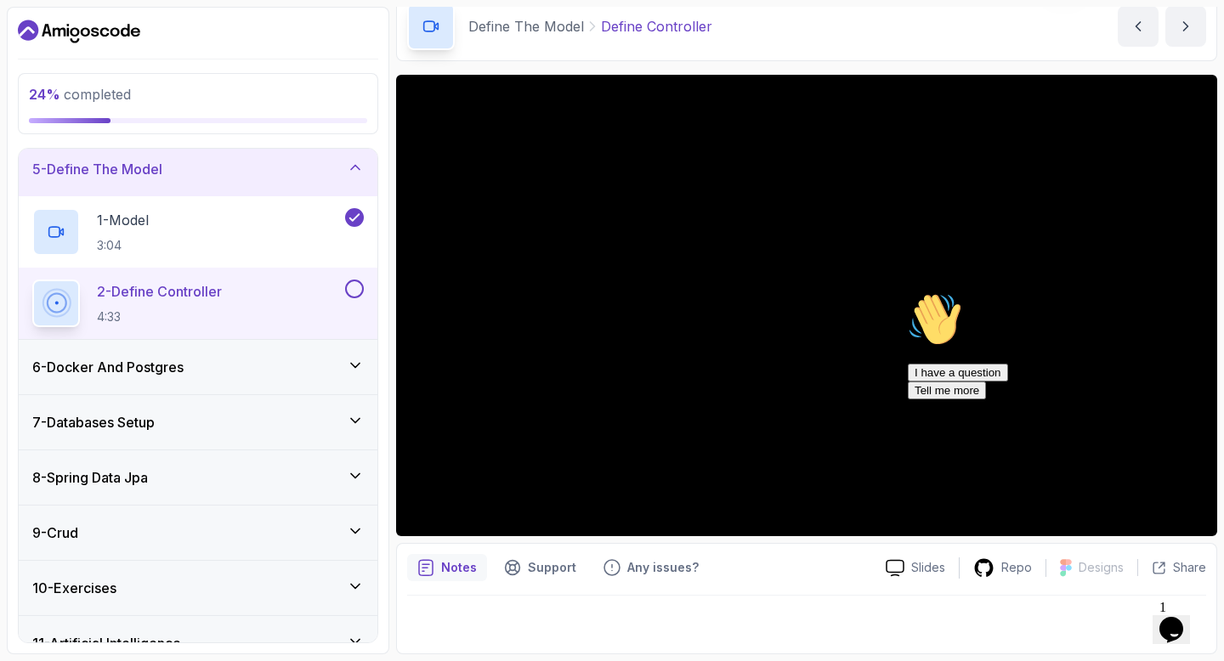
scroll to position [258, 0]
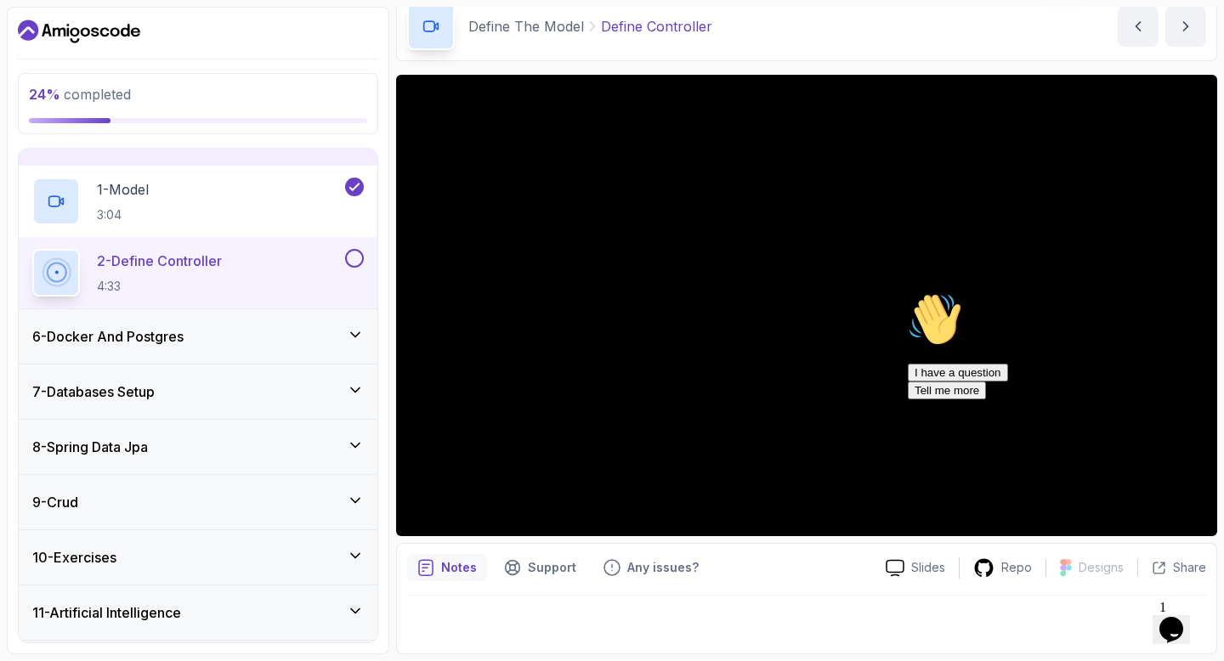
click at [337, 374] on div "7 - Databases Setup" at bounding box center [198, 392] width 359 height 54
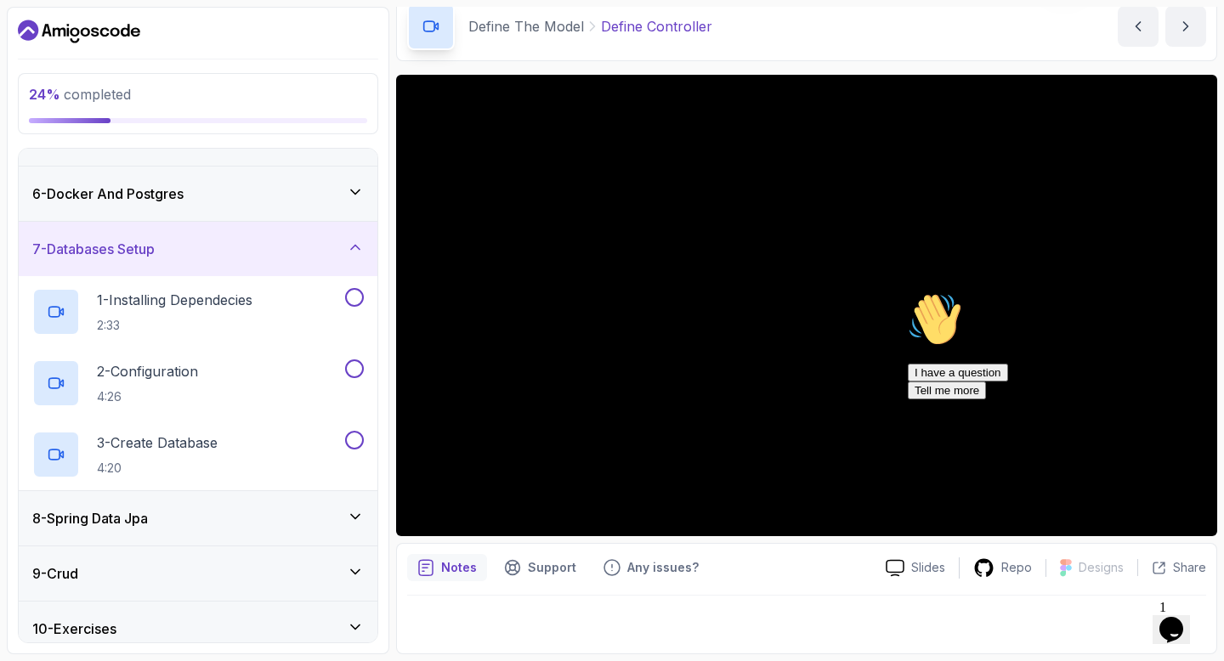
click at [356, 247] on icon at bounding box center [355, 247] width 17 height 17
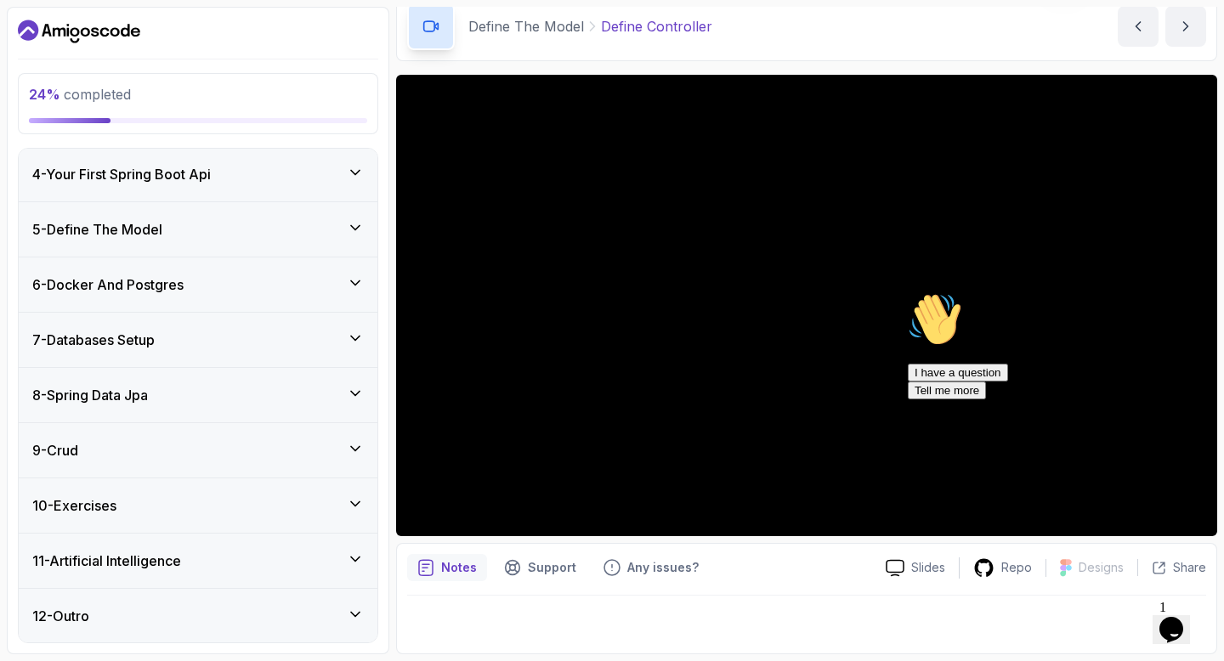
scroll to position [166, 0]
click at [19, 314] on button "7 - Databases Setup" at bounding box center [198, 341] width 359 height 54
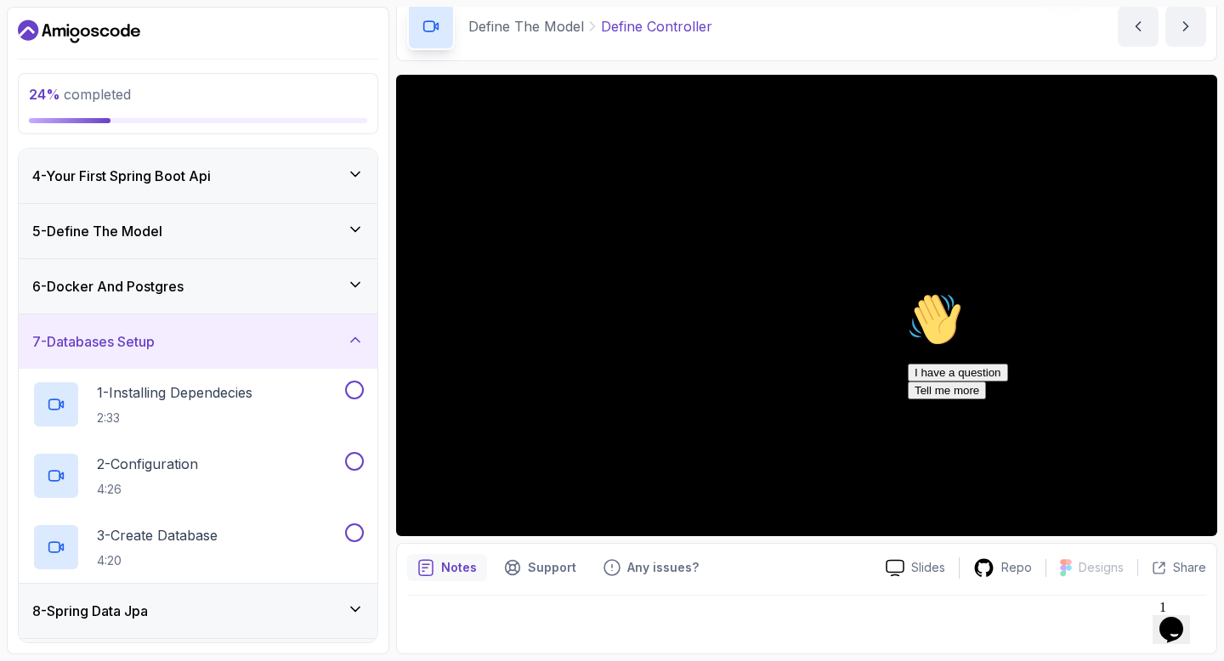
click at [336, 337] on div "7 - Databases Setup" at bounding box center [197, 341] width 331 height 20
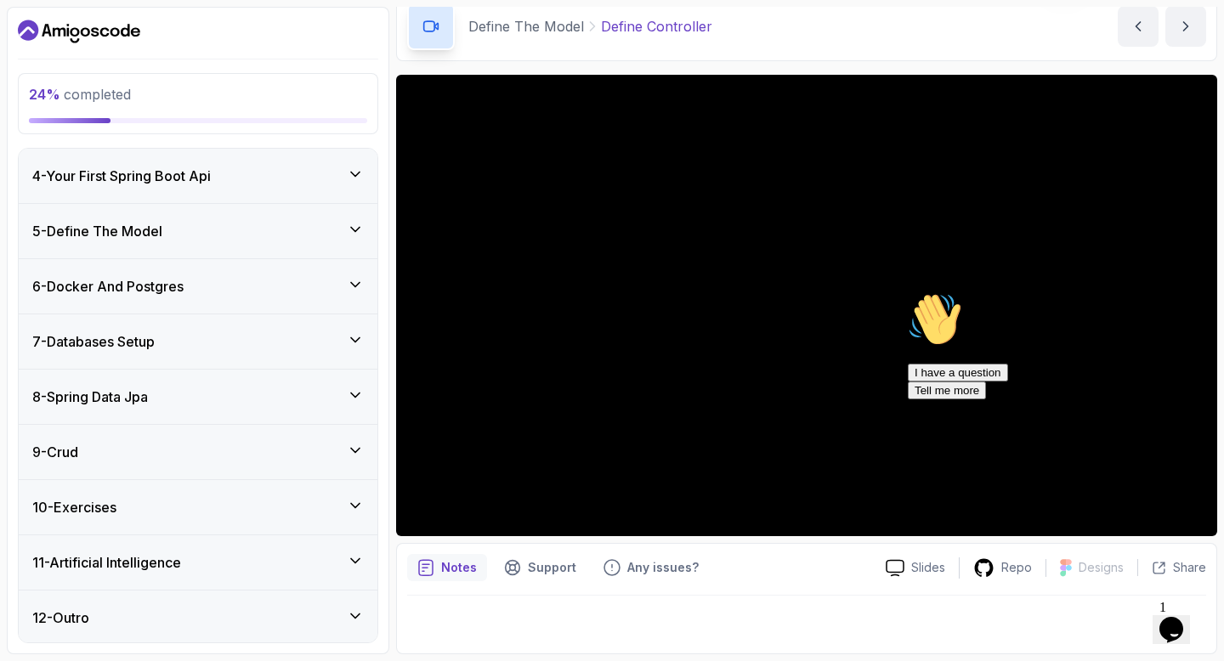
click at [337, 224] on div "5 - Define The Model" at bounding box center [197, 231] width 331 height 20
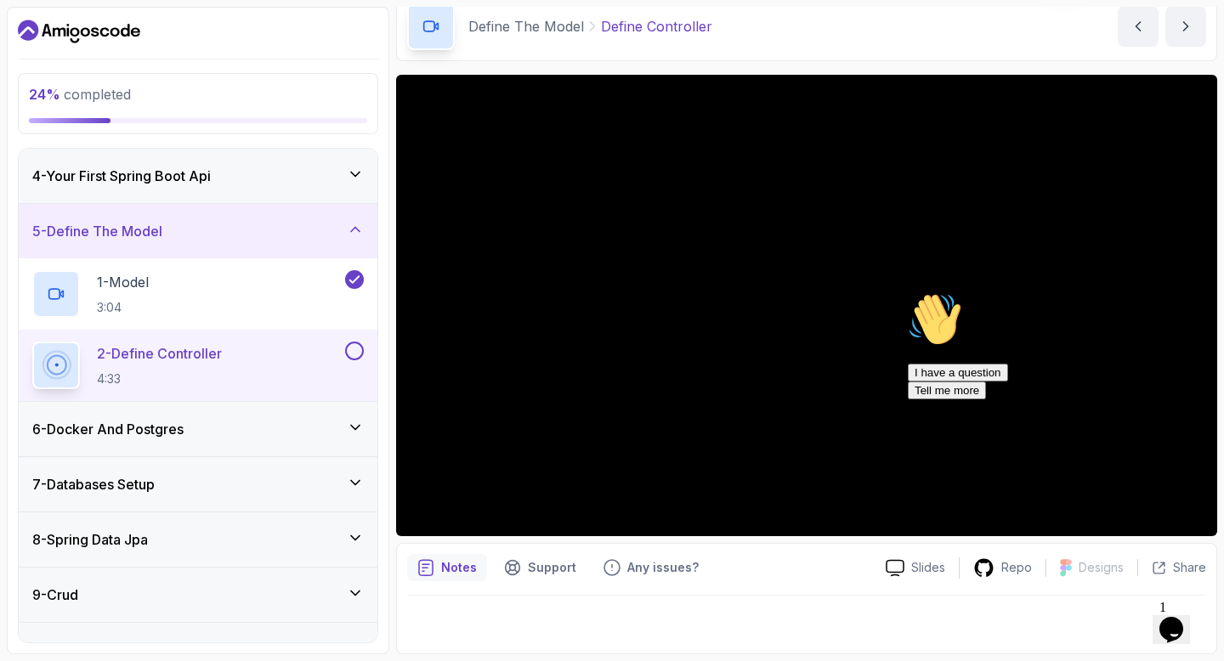
click at [986, 399] on div "I have a question Tell me more" at bounding box center [1061, 382] width 306 height 36
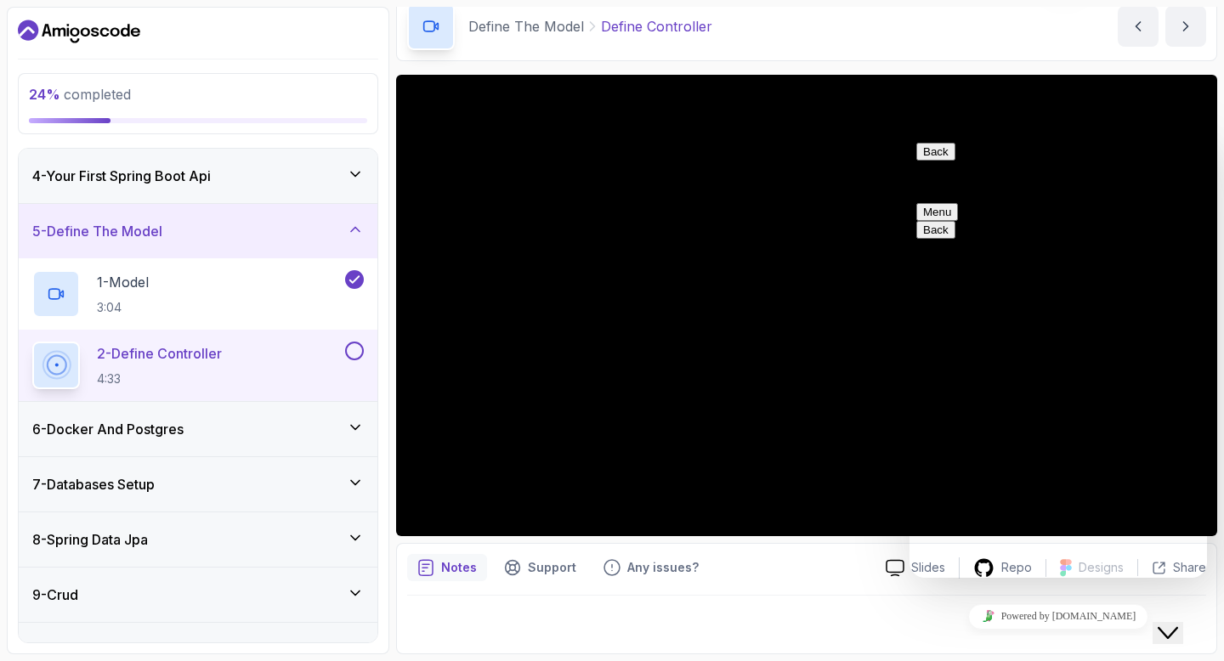
click at [933, 161] on button "Back" at bounding box center [935, 152] width 39 height 18
click at [1171, 625] on icon "Close Chat This icon closes the chat window." at bounding box center [1167, 633] width 20 height 20
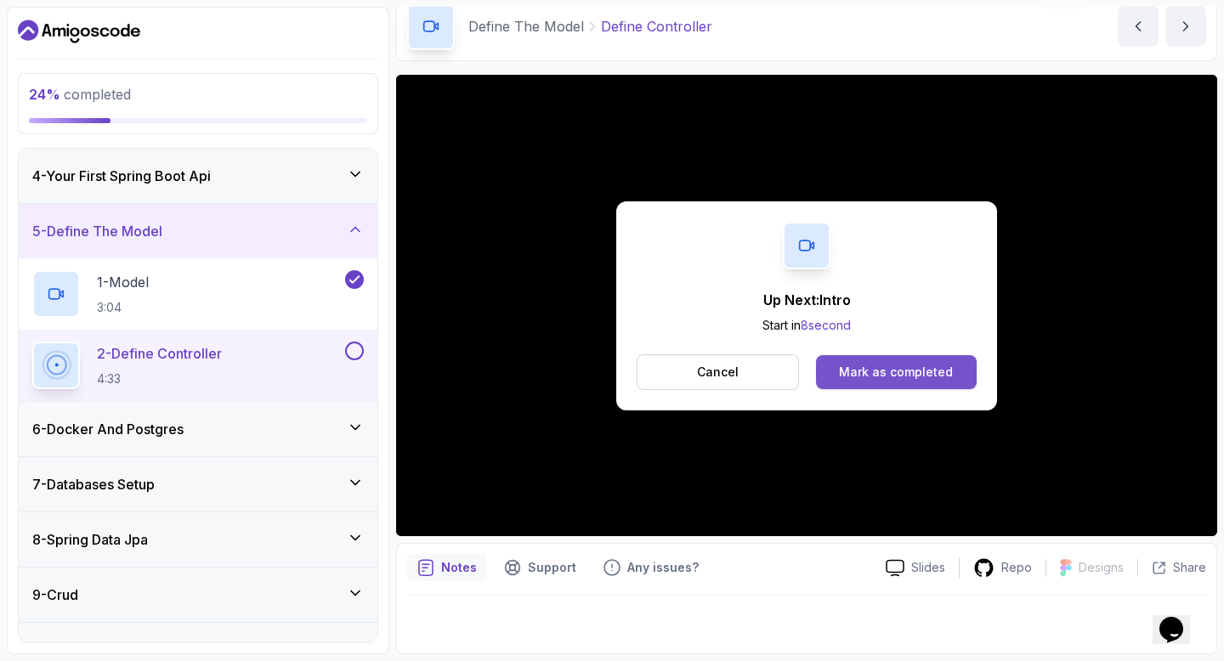
click at [834, 365] on button "Mark as completed" at bounding box center [896, 372] width 161 height 34
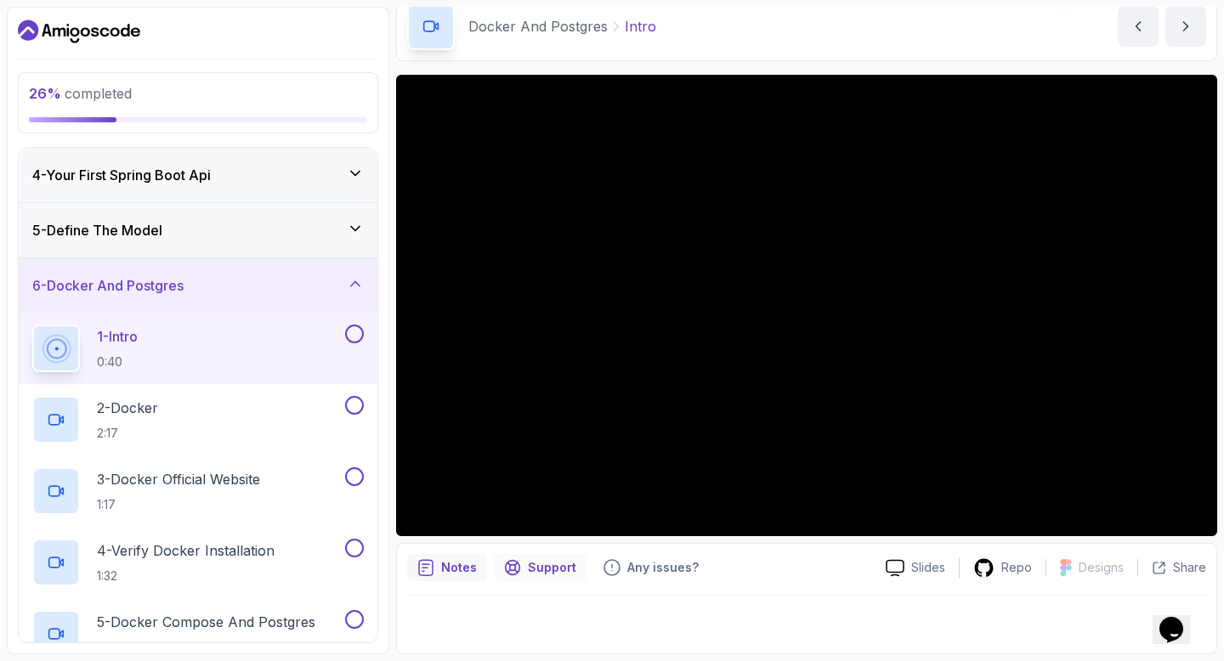
click at [529, 561] on p "Support" at bounding box center [552, 567] width 48 height 17
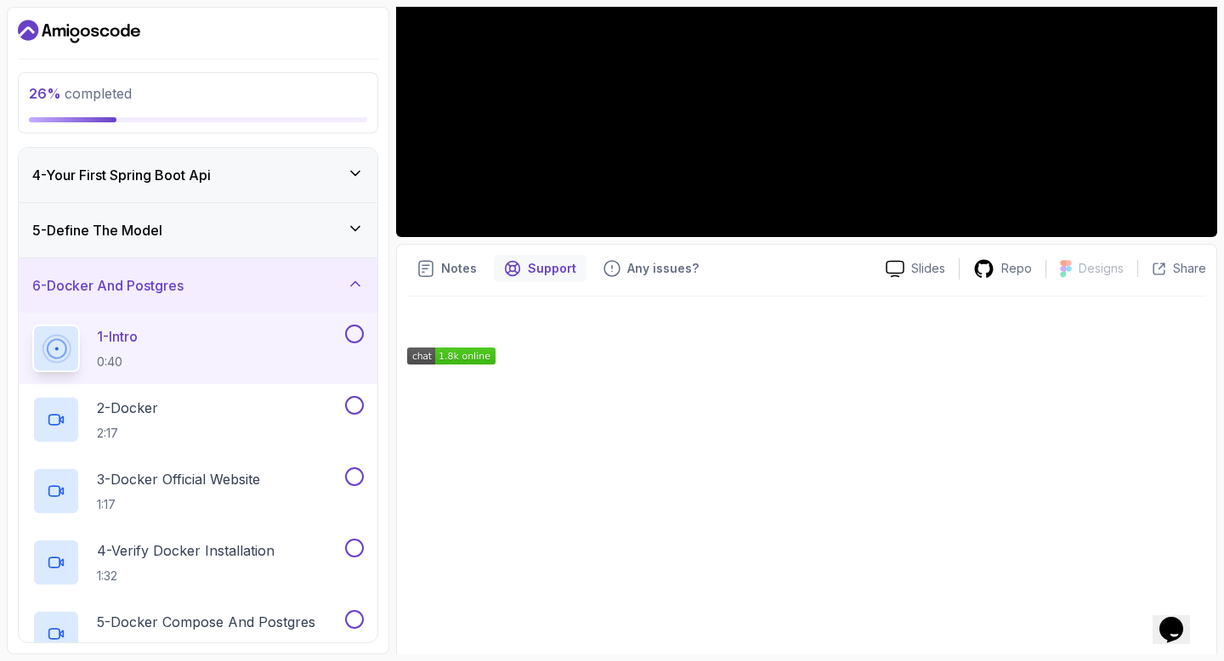
scroll to position [403, 0]
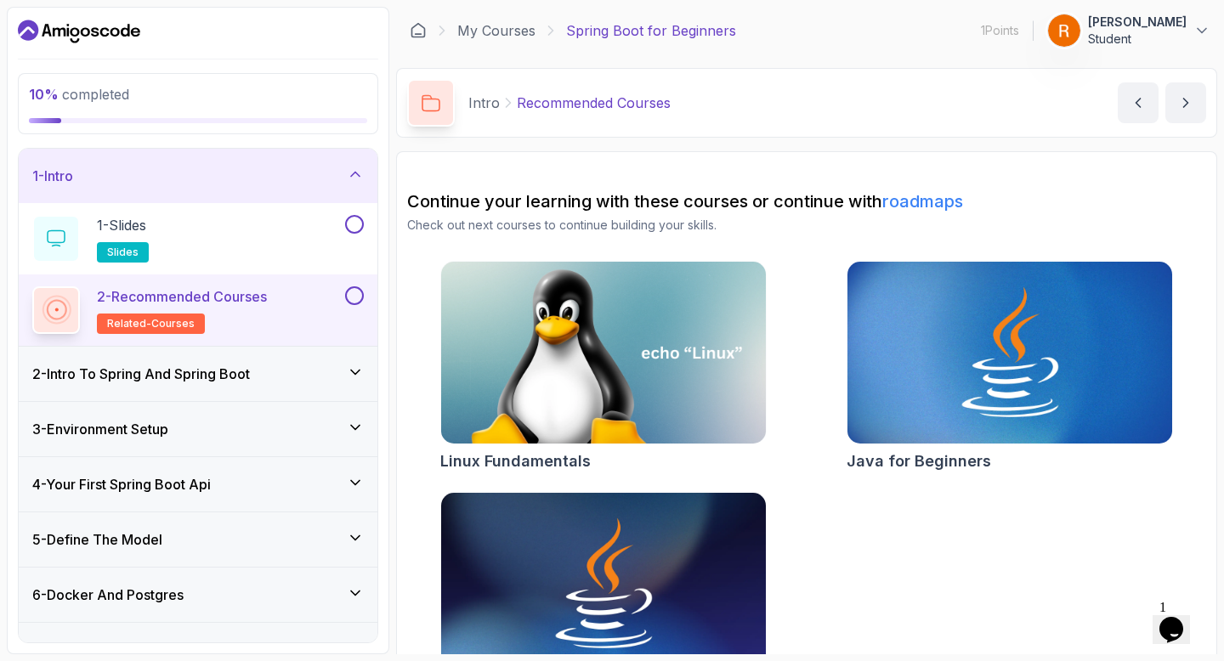
click at [102, 34] on icon "Dashboard" at bounding box center [104, 31] width 9 height 9
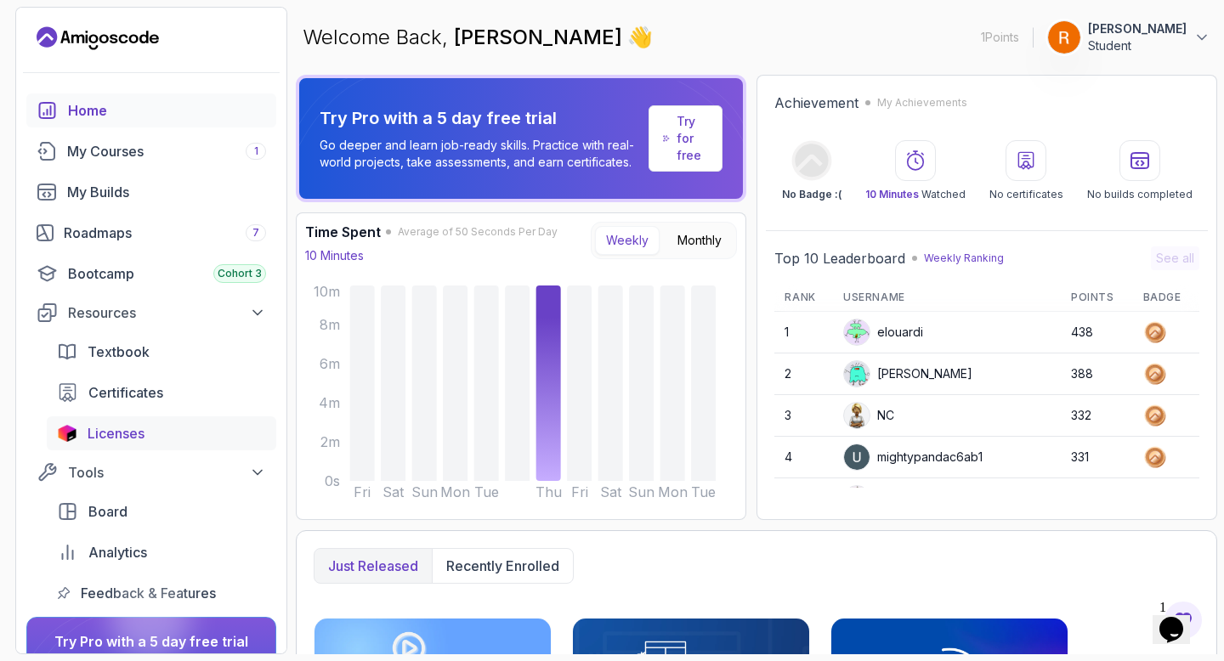
click at [105, 434] on span "Licenses" at bounding box center [116, 433] width 57 height 20
